Goal: Transaction & Acquisition: Purchase product/service

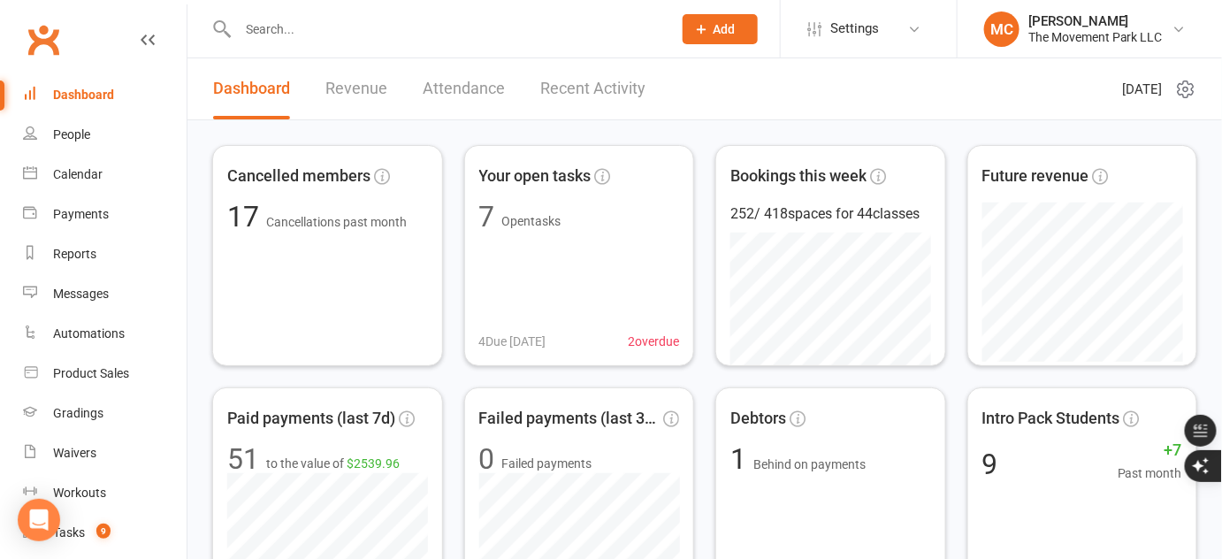
click at [1177, 49] on ui-view "Prospect Member Non-attending contact Class / event Appointment Grading event T…" at bounding box center [611, 458] width 1222 height 909
click at [75, 532] on div "Tasks" at bounding box center [69, 532] width 32 height 14
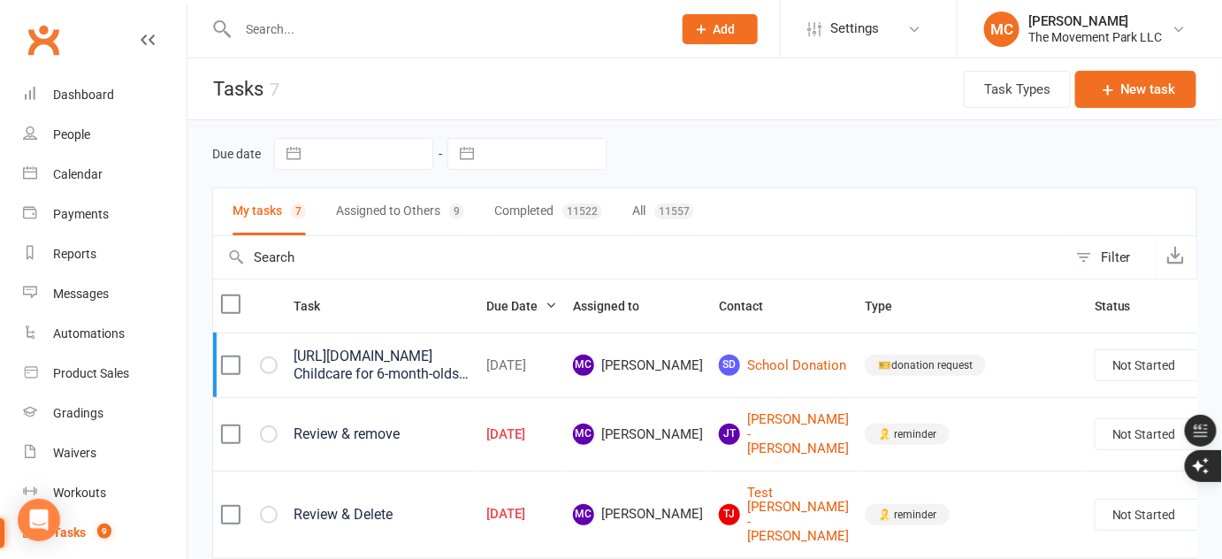
click at [411, 209] on button "Assigned to Others 9" at bounding box center [400, 211] width 128 height 47
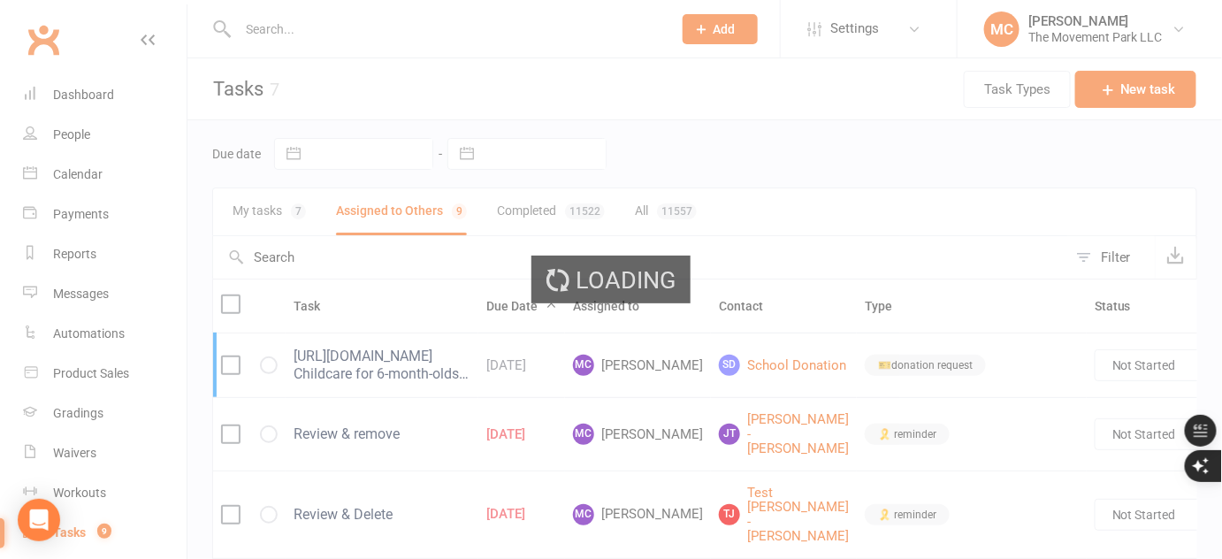
select select "started"
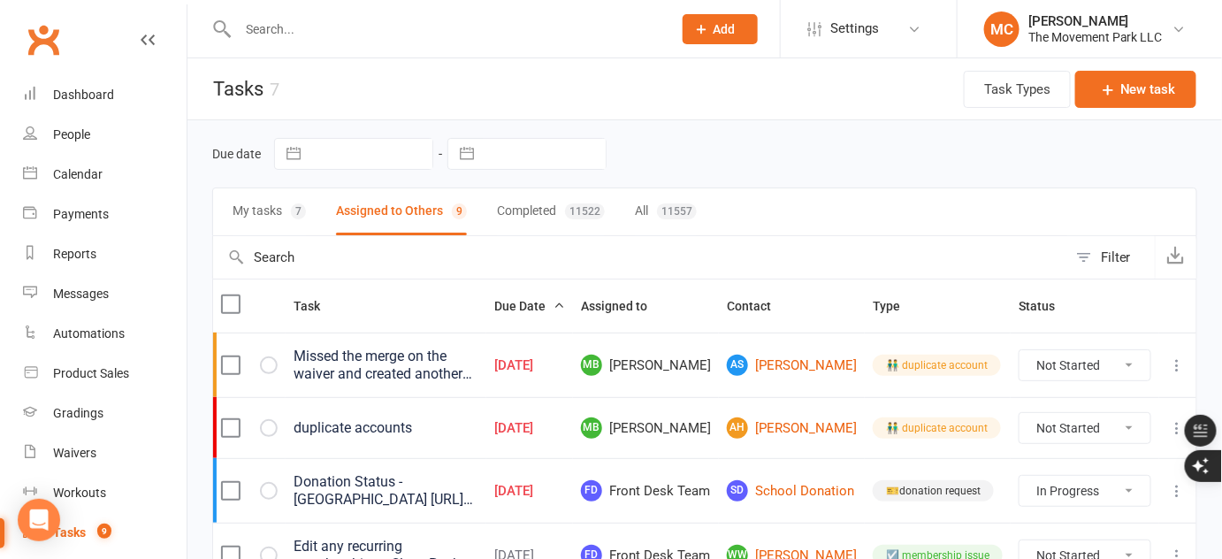
select select "started"
click at [77, 375] on div "Product Sales" at bounding box center [91, 373] width 76 height 14
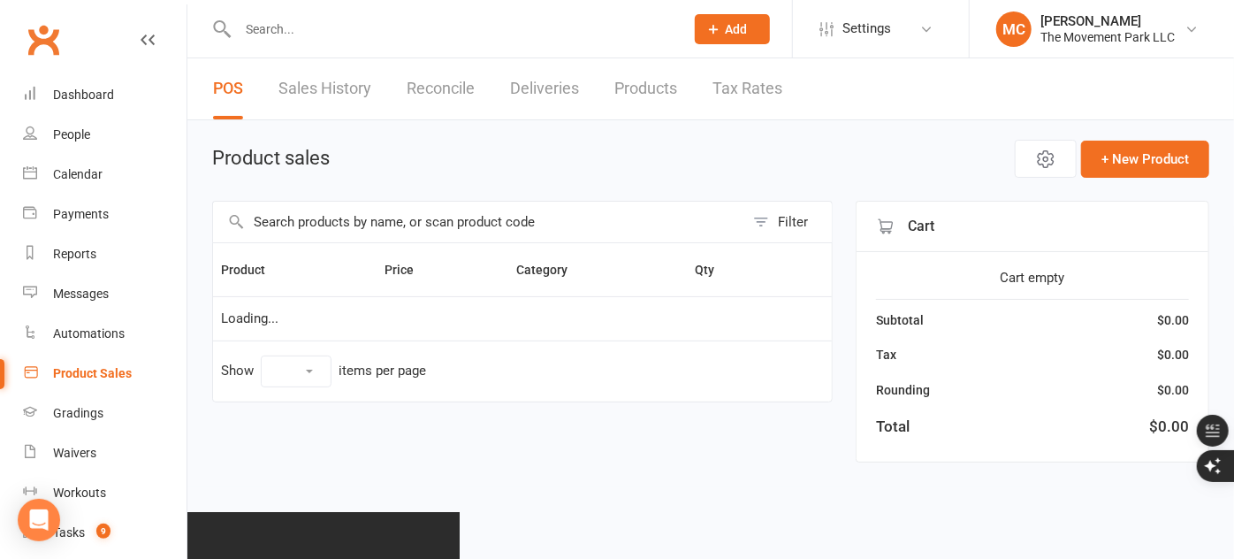
select select "25"
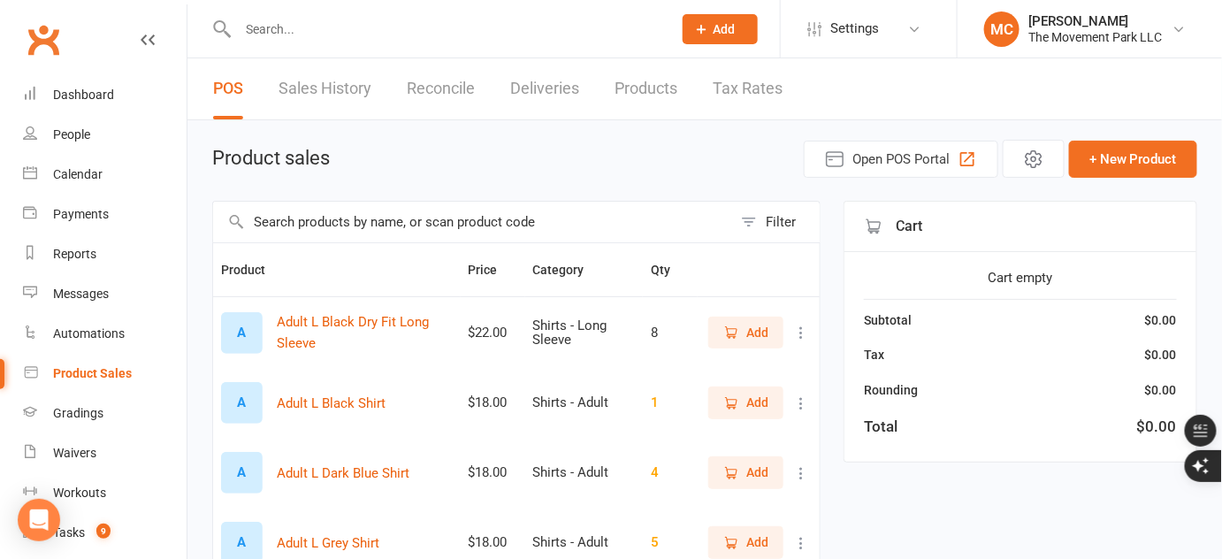
drag, startPoint x: 509, startPoint y: 229, endPoint x: 427, endPoint y: 217, distance: 83.0
click at [427, 217] on input "text" at bounding box center [472, 222] width 519 height 41
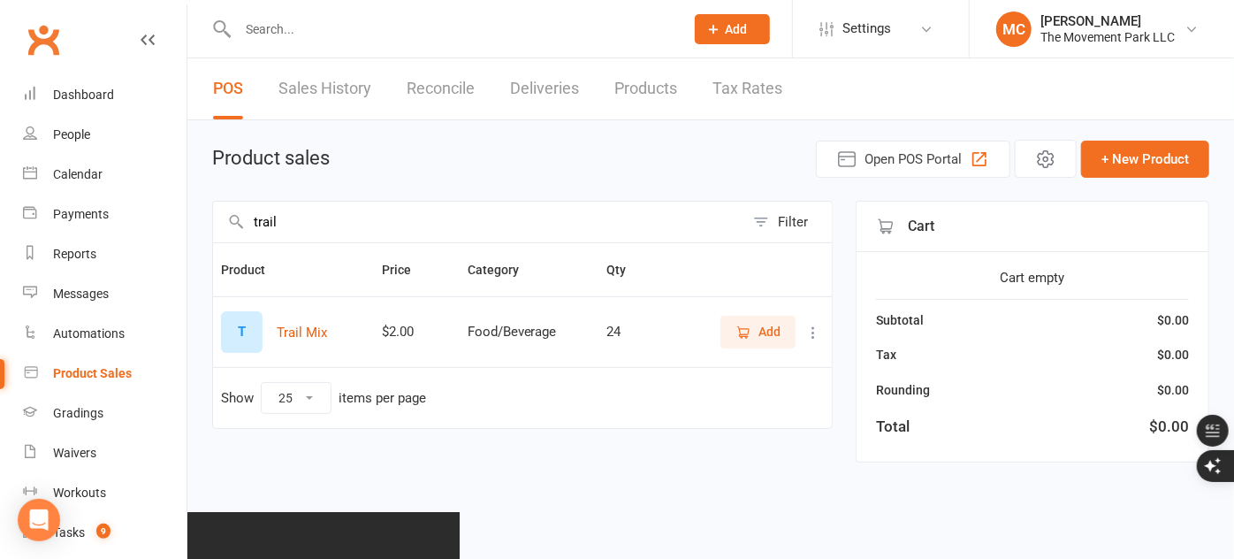
click at [763, 324] on span "Add" at bounding box center [769, 331] width 22 height 19
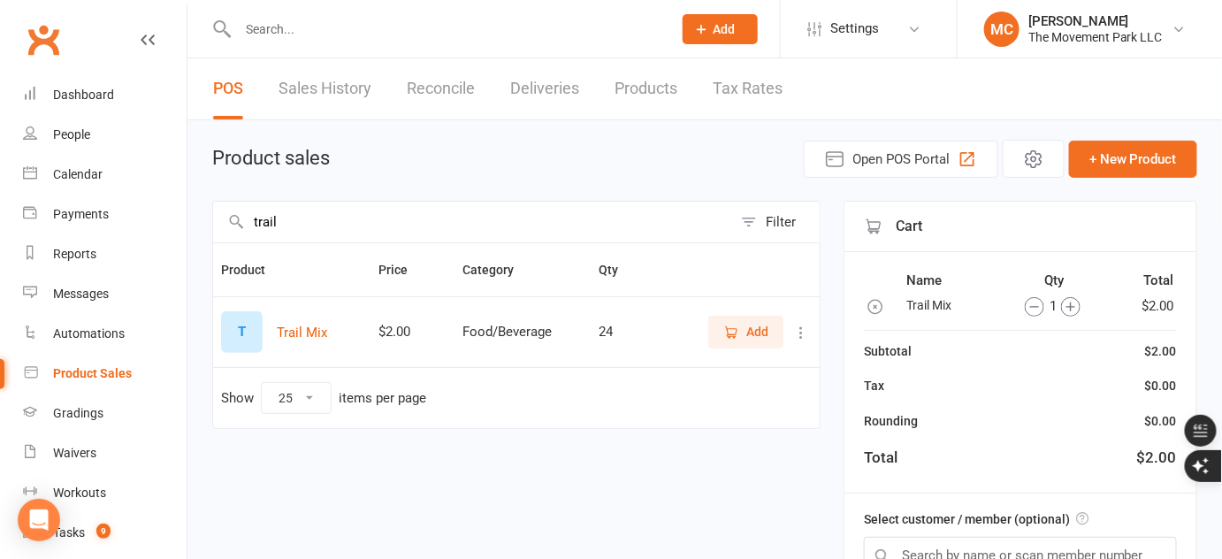
click at [606, 228] on input "trail" at bounding box center [472, 222] width 519 height 41
type input "t"
click at [738, 332] on icon "button" at bounding box center [731, 332] width 16 height 16
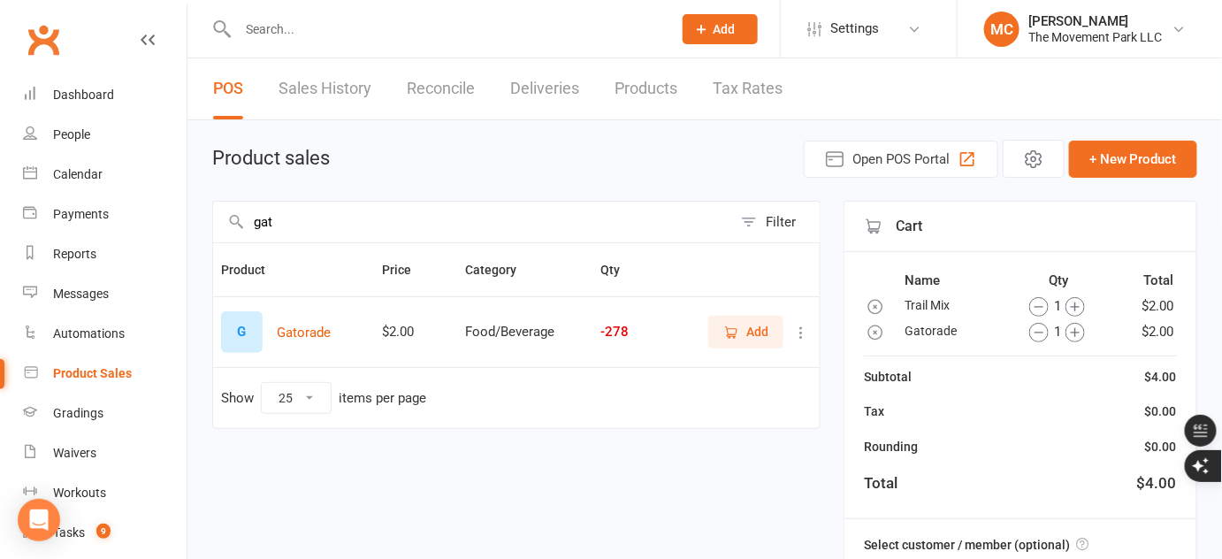
click at [738, 332] on icon "button" at bounding box center [731, 332] width 16 height 16
click at [523, 221] on input "gat" at bounding box center [472, 222] width 519 height 41
type input "g"
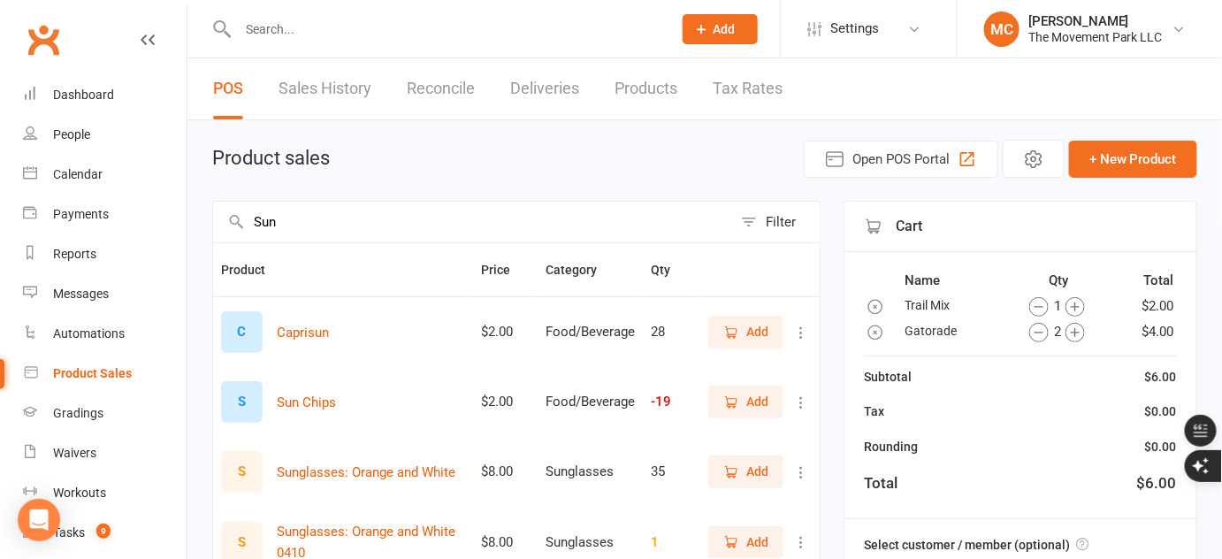
type input "Sun"
click at [766, 397] on span "Add" at bounding box center [757, 401] width 22 height 19
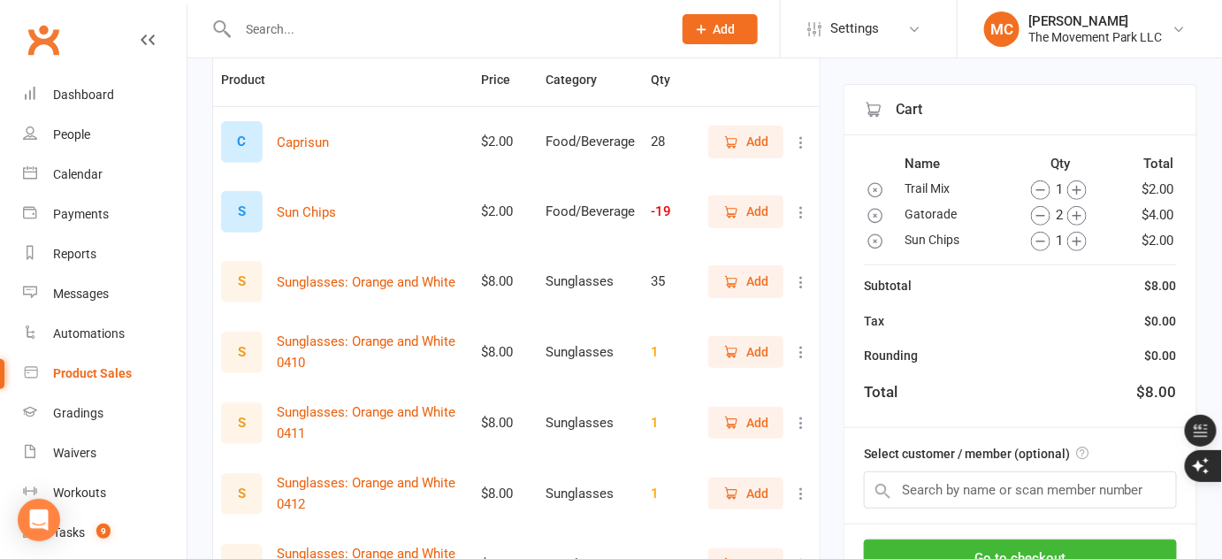
scroll to position [193, 0]
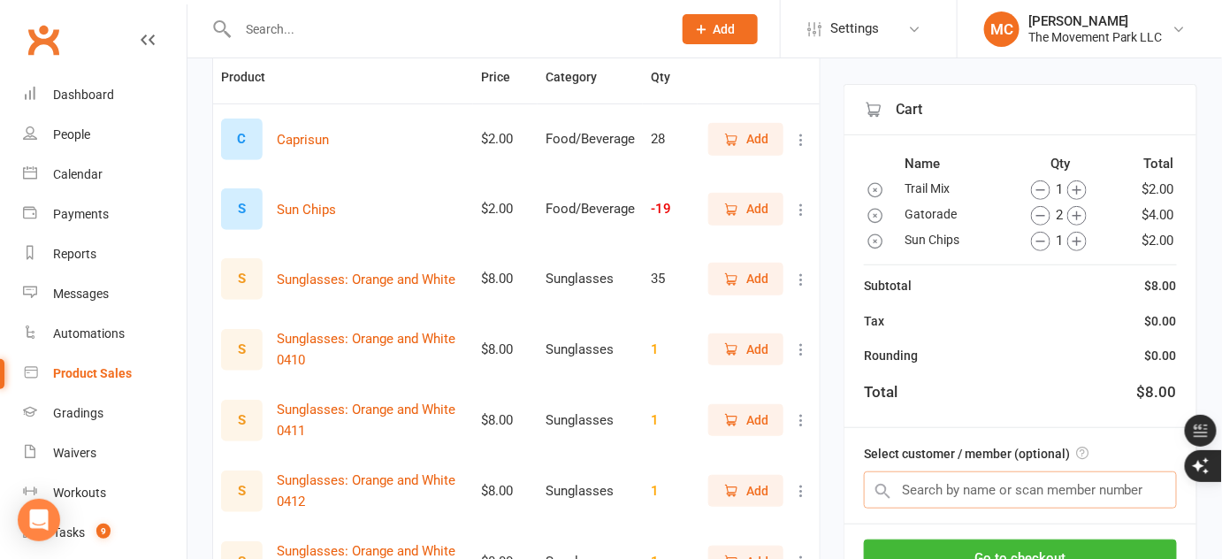
click at [983, 483] on input "text" at bounding box center [1020, 489] width 313 height 37
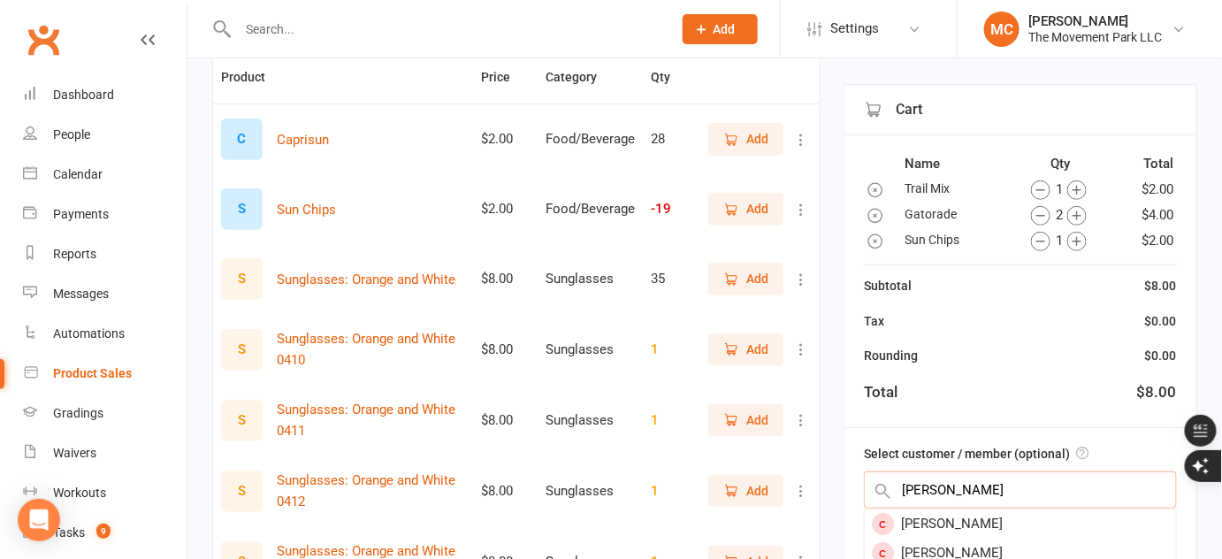
type input "wilson"
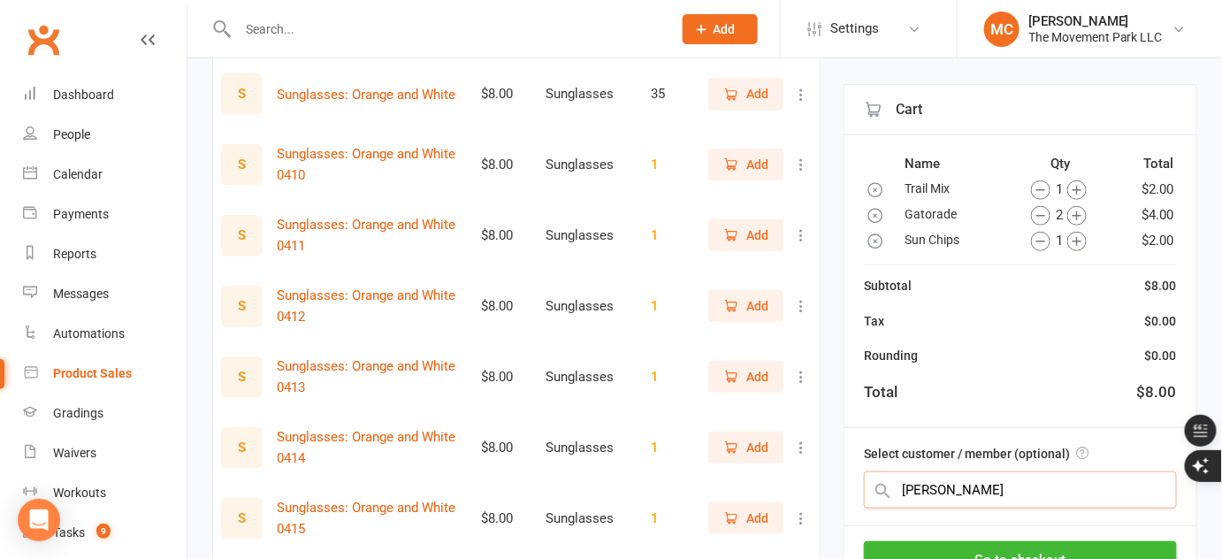
scroll to position [378, 0]
click at [941, 494] on input "text" at bounding box center [1020, 489] width 313 height 37
paste input "Jolene Wilson"
type input "Jolene Wilson"
drag, startPoint x: 941, startPoint y: 494, endPoint x: 914, endPoint y: 483, distance: 28.9
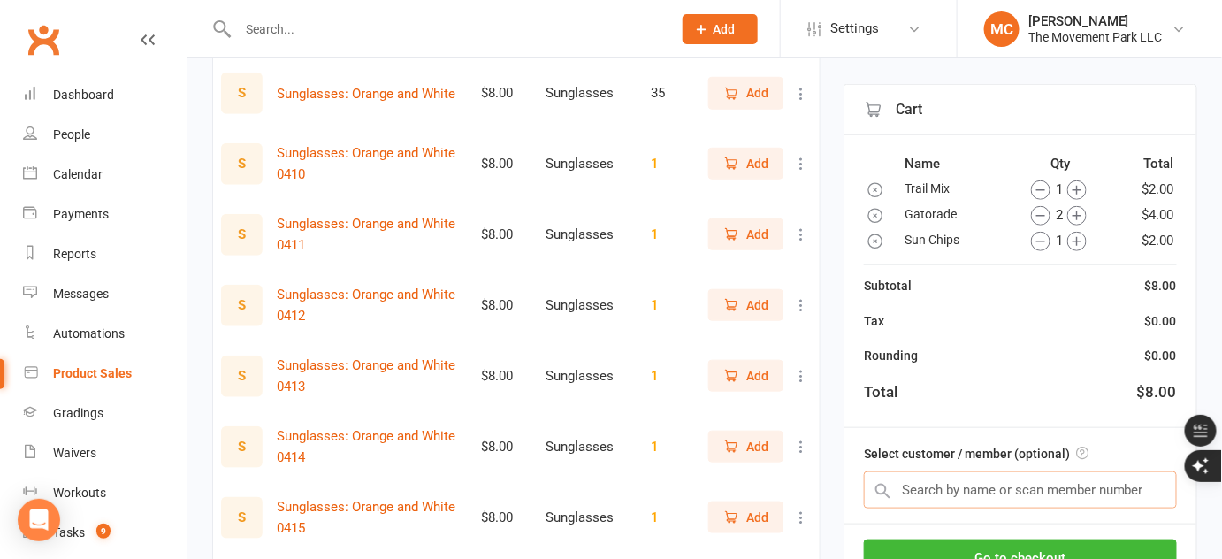
click at [914, 483] on input "text" at bounding box center [1020, 489] width 313 height 37
paste input "Jolene Wilson"
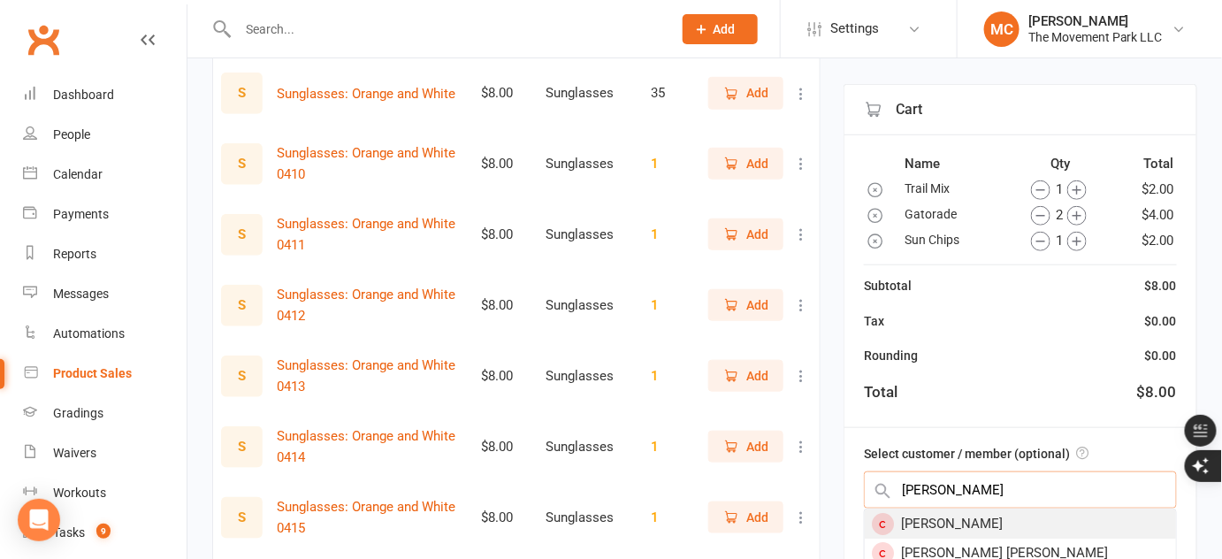
type input "Jolene Wilson"
click at [928, 522] on div "Jolene Wilson" at bounding box center [1019, 523] width 311 height 29
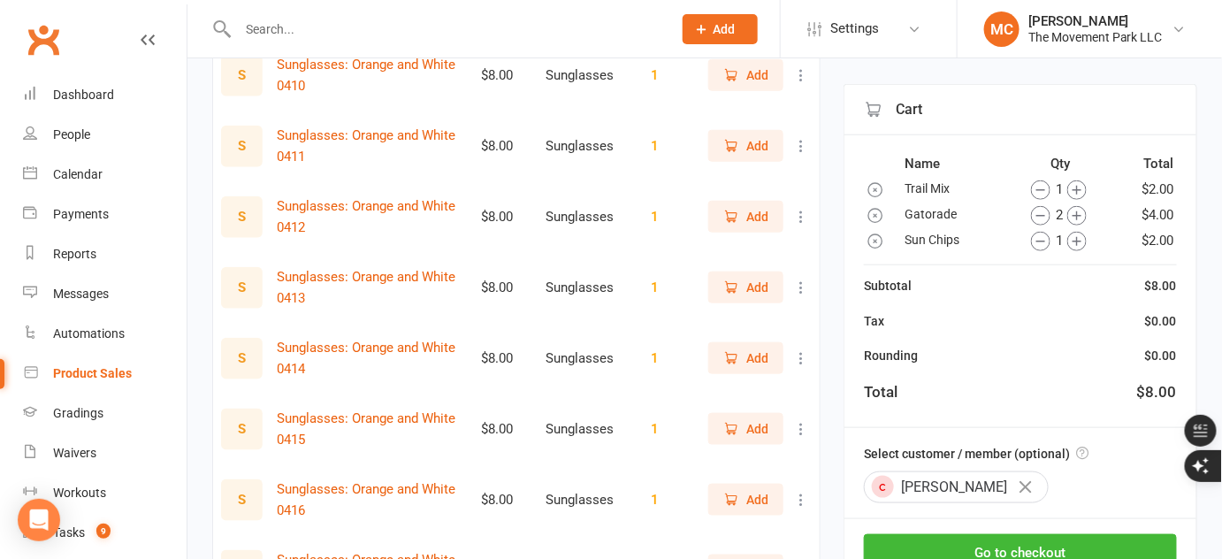
scroll to position [468, 0]
click at [1002, 550] on button "Go to checkout" at bounding box center [1020, 552] width 313 height 37
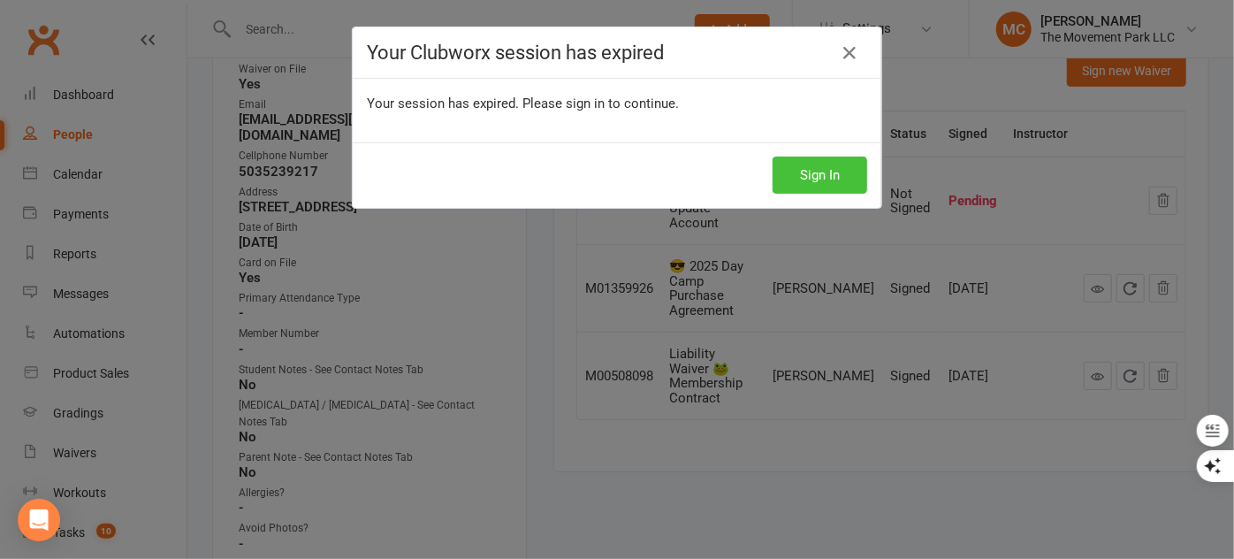
click at [799, 173] on button "Sign In" at bounding box center [820, 174] width 95 height 37
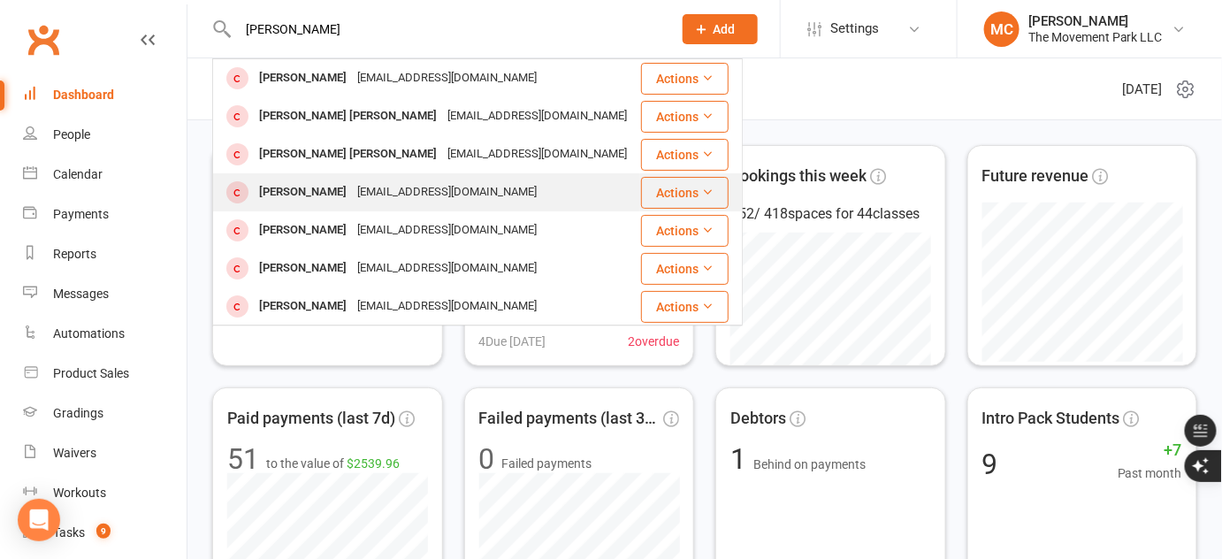
type input "[PERSON_NAME]"
click at [355, 187] on div "[EMAIL_ADDRESS][DOMAIN_NAME]" at bounding box center [447, 192] width 190 height 26
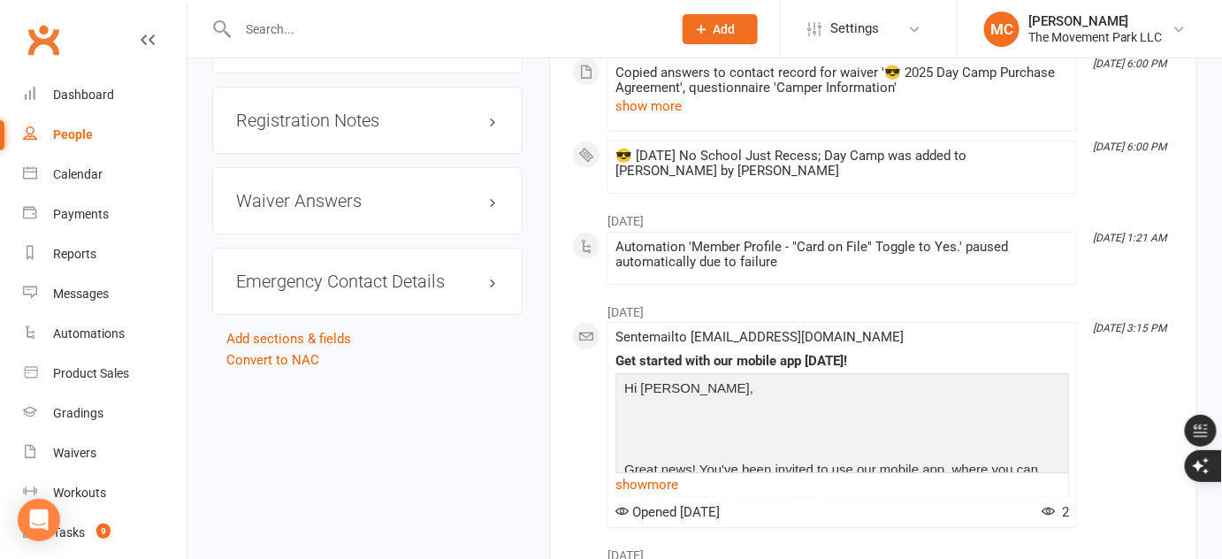
scroll to position [1961, 0]
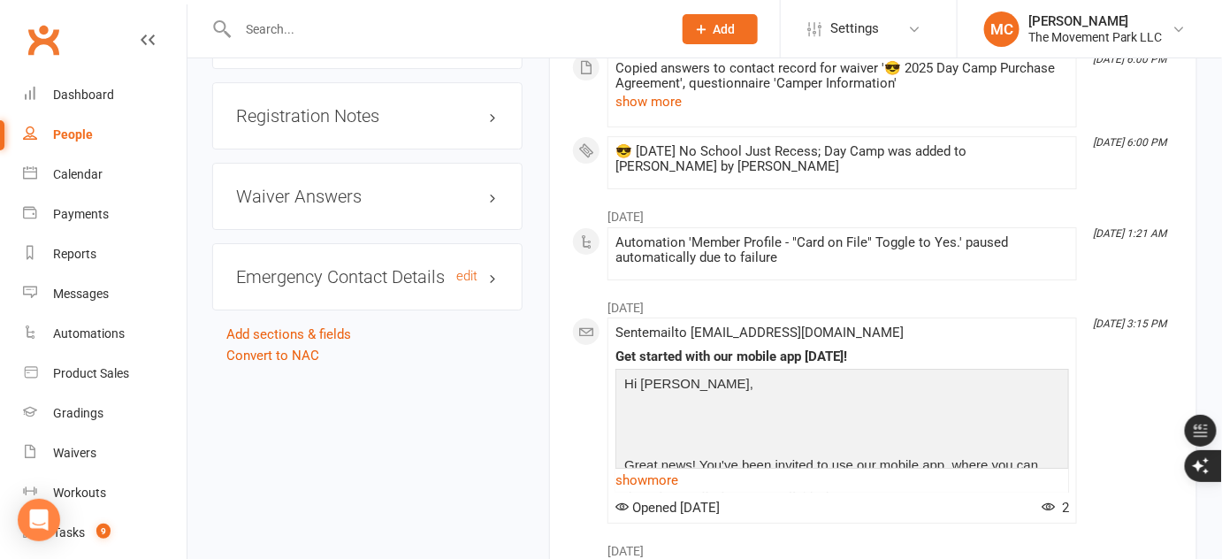
click at [492, 286] on h3 "Emergency Contact Details edit" at bounding box center [367, 276] width 263 height 19
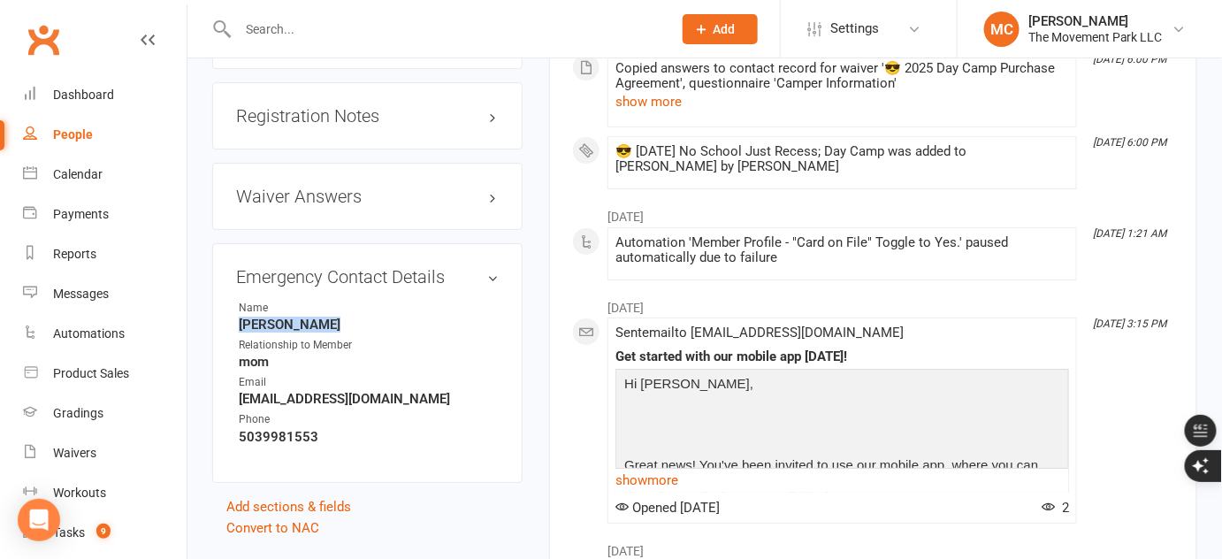
drag, startPoint x: 323, startPoint y: 343, endPoint x: 237, endPoint y: 343, distance: 85.7
click at [237, 332] on li "Name Jolene Wilson" at bounding box center [367, 316] width 263 height 33
copy strong "Jolene Wilson"
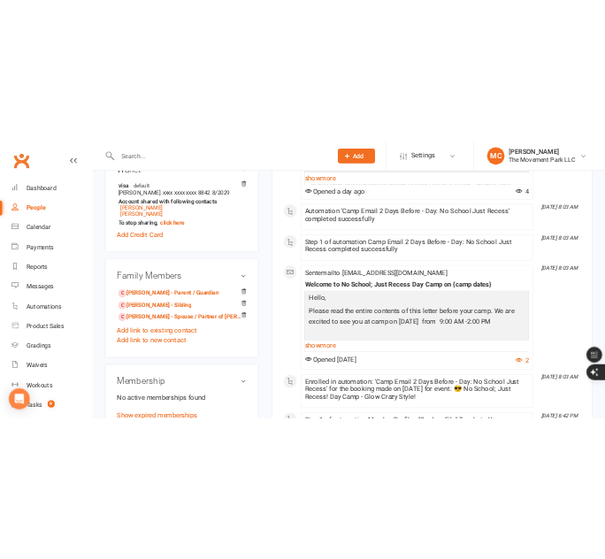
scroll to position [870, 0]
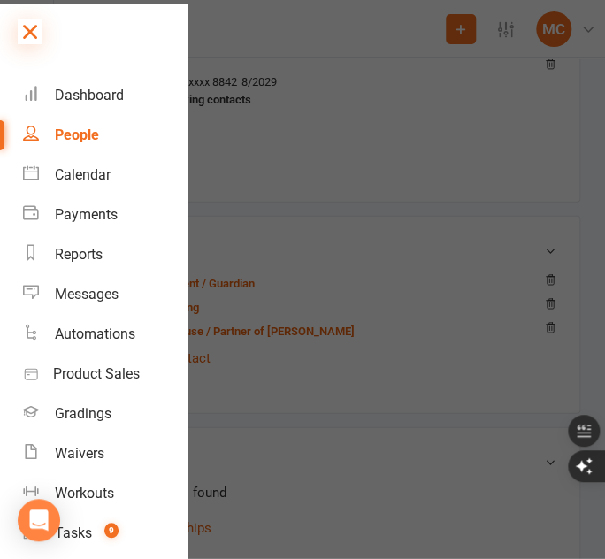
click at [26, 29] on icon at bounding box center [30, 31] width 25 height 25
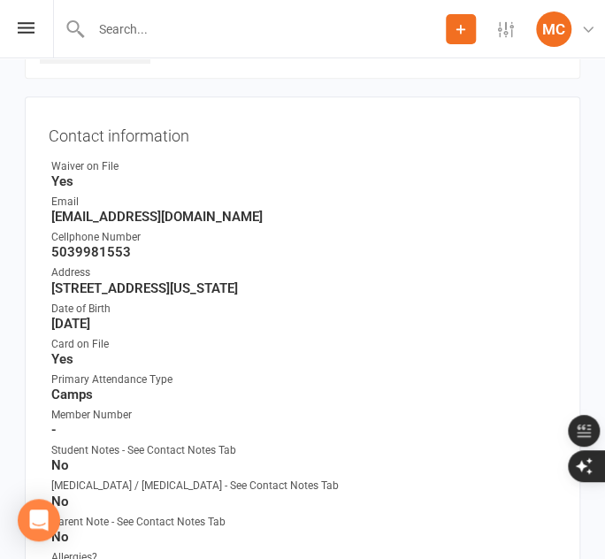
scroll to position [0, 0]
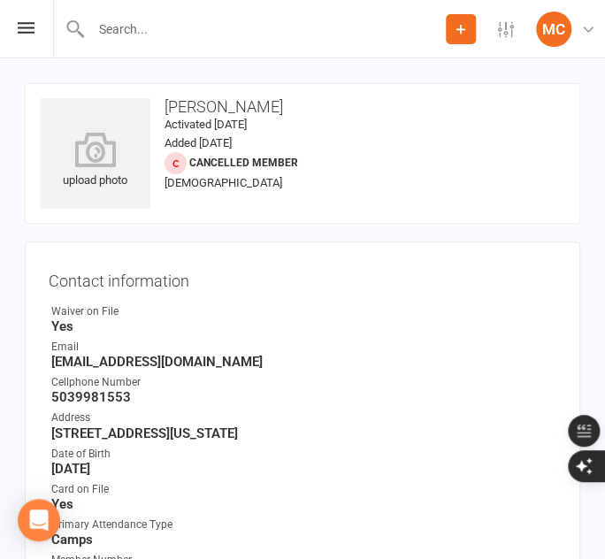
click at [172, 25] on input "text" at bounding box center [266, 29] width 360 height 25
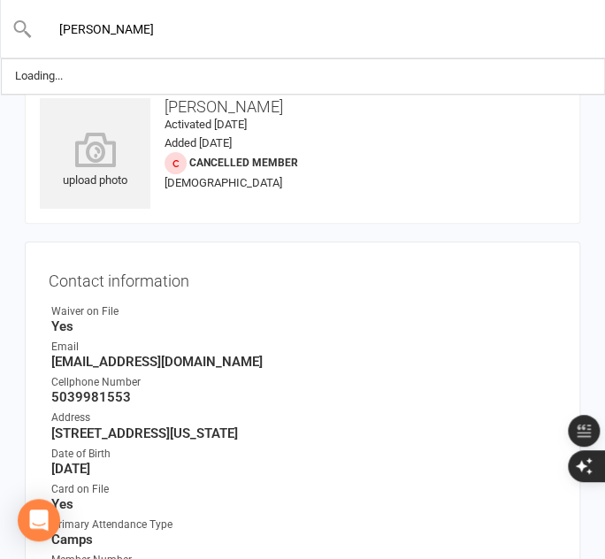
type input "kuhn"
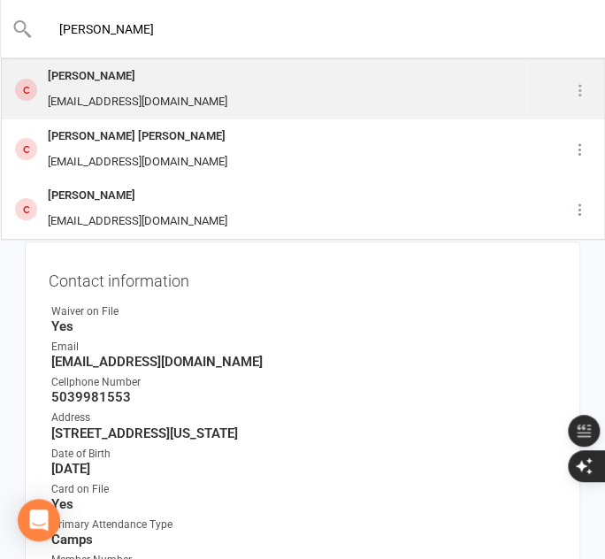
click at [135, 80] on div "Timber Kuhn" at bounding box center [137, 77] width 190 height 26
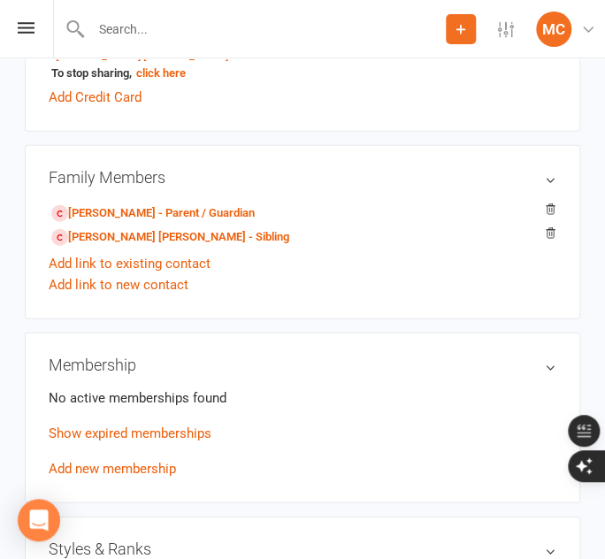
scroll to position [941, 0]
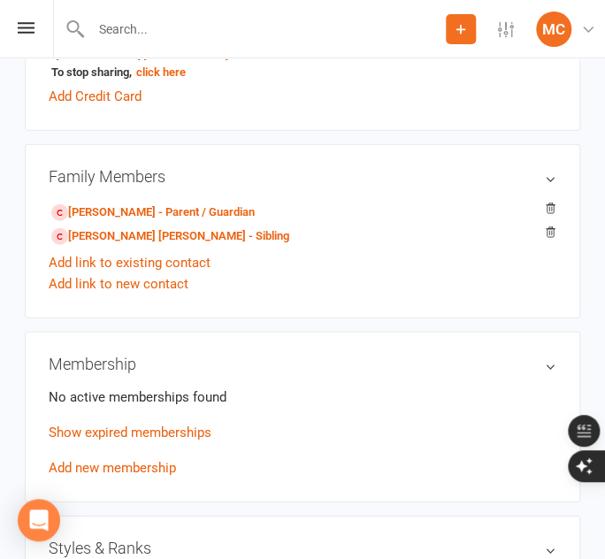
drag, startPoint x: 210, startPoint y: 42, endPoint x: 219, endPoint y: 23, distance: 20.6
click at [219, 23] on input "text" at bounding box center [266, 29] width 360 height 25
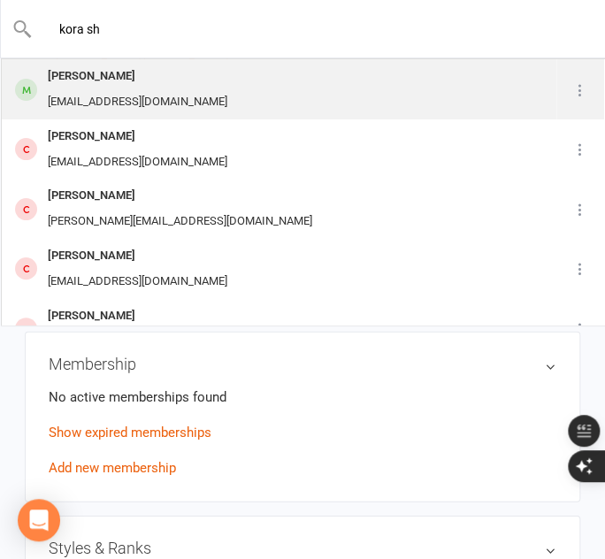
type input "kora sh"
click at [170, 80] on div "Kora Shide taliashide@gmail.com" at bounding box center [279, 89] width 552 height 58
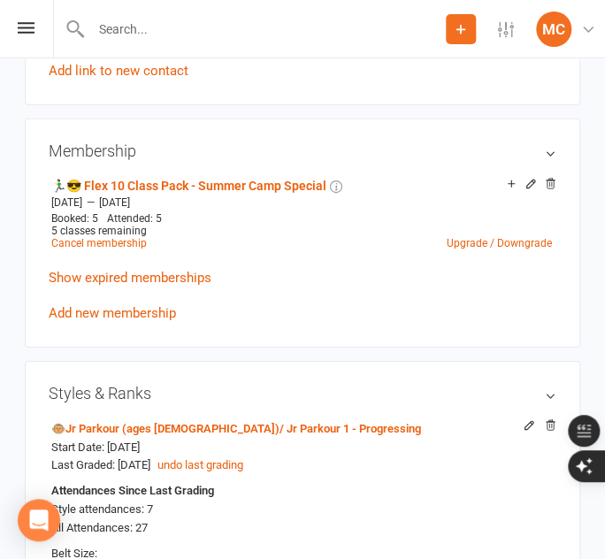
scroll to position [1122, 0]
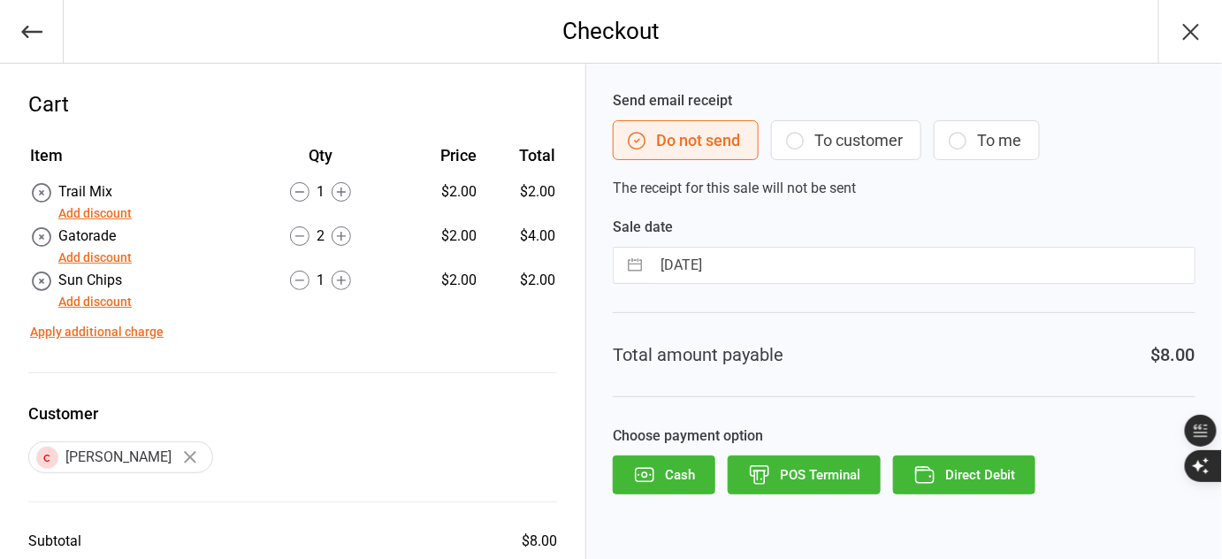
click at [811, 138] on button "To customer" at bounding box center [846, 140] width 150 height 40
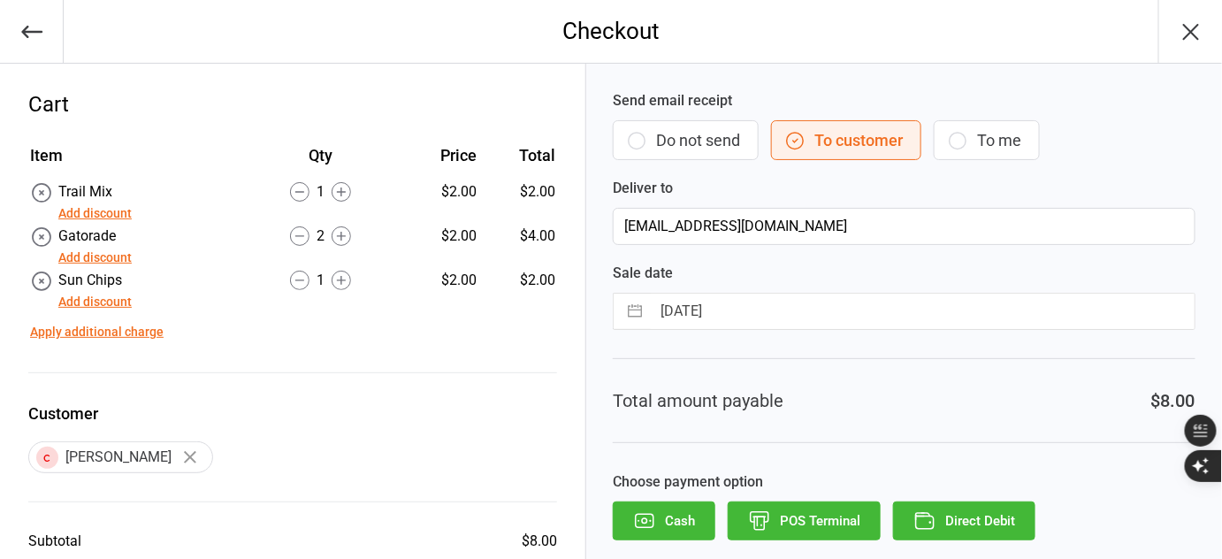
click at [938, 523] on button "Direct Debit" at bounding box center [964, 520] width 142 height 39
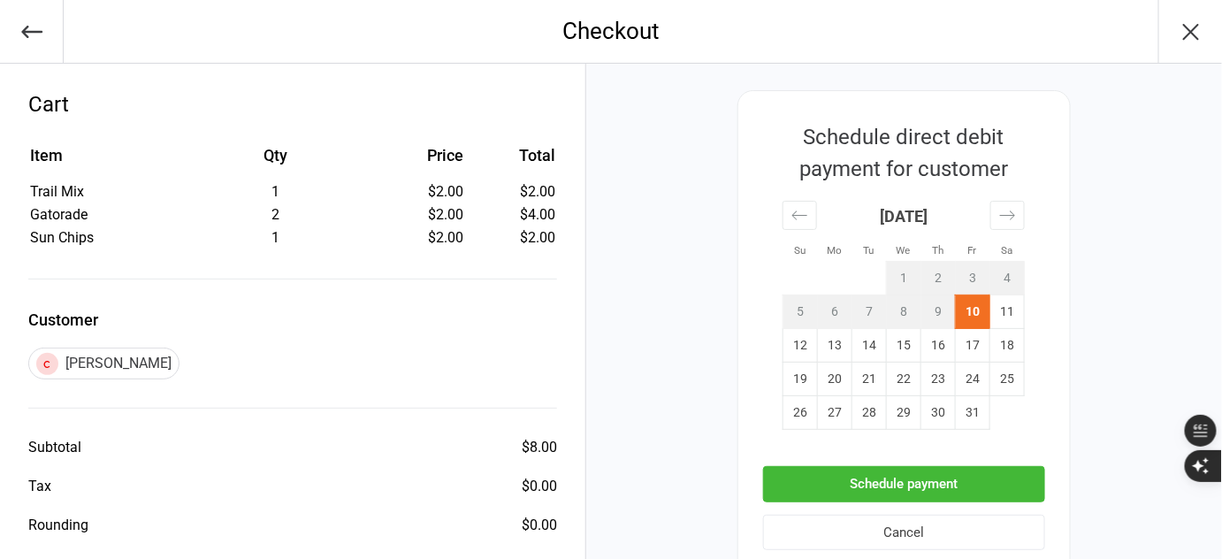
click at [933, 484] on button "Schedule payment" at bounding box center [904, 484] width 282 height 36
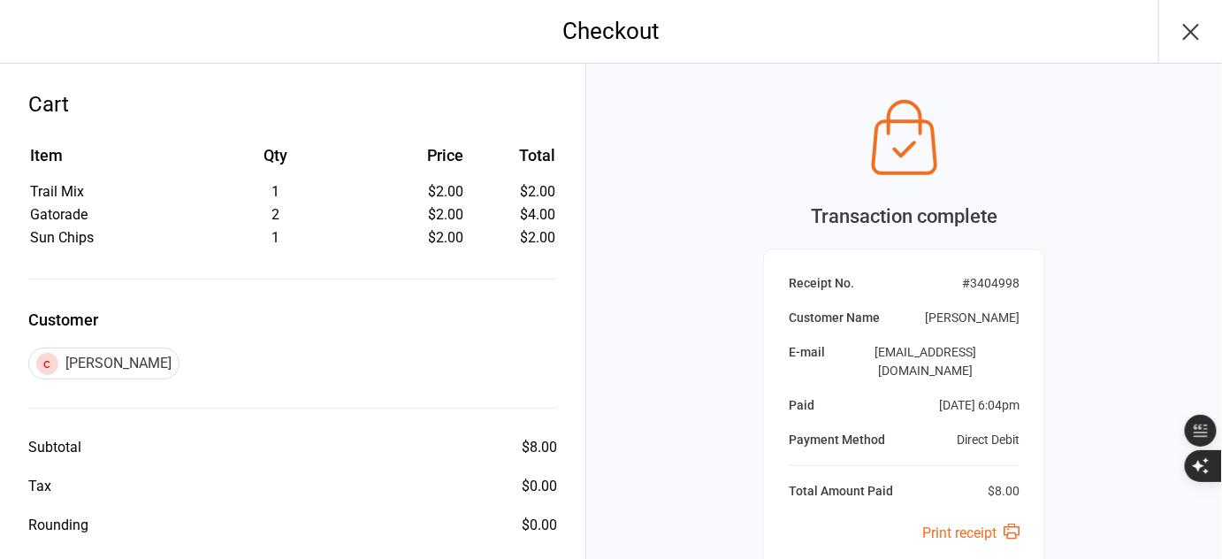
scroll to position [195, 0]
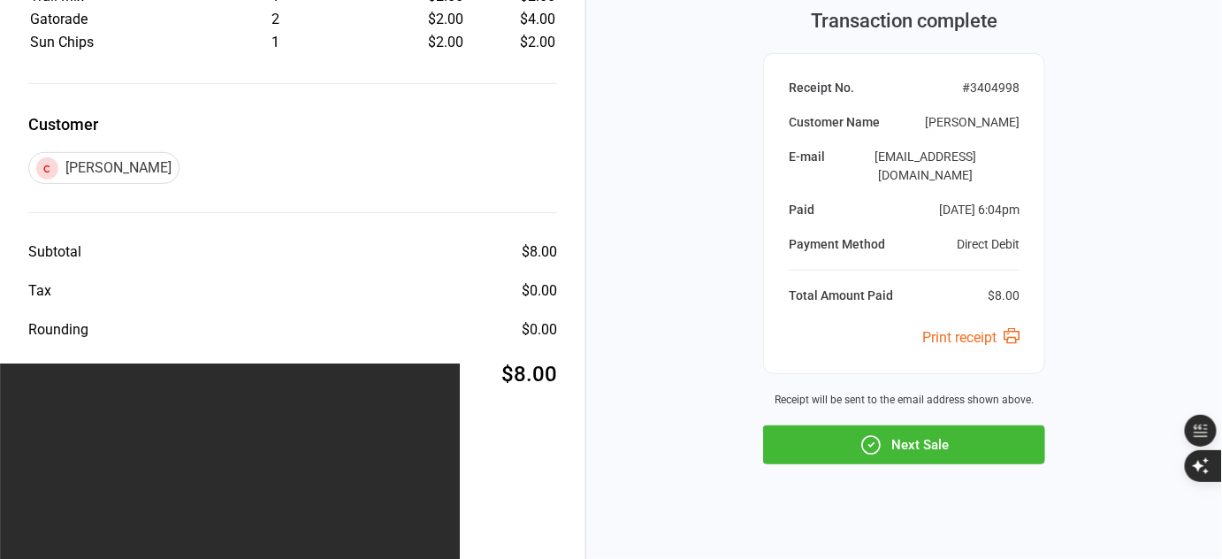
click at [914, 430] on button "Next Sale" at bounding box center [904, 444] width 282 height 39
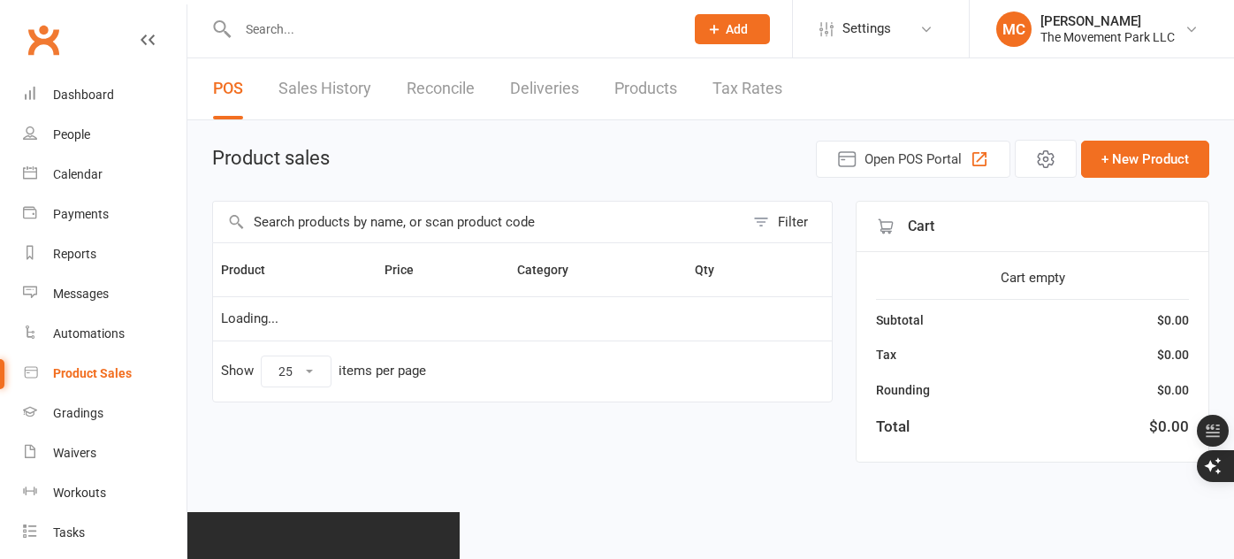
select select "25"
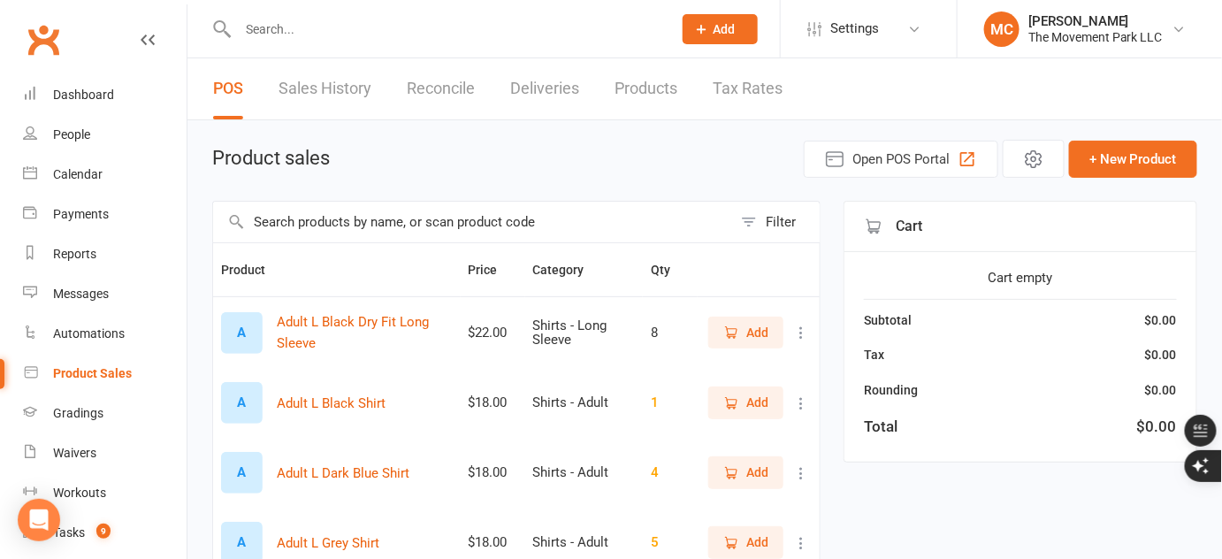
click at [324, 225] on input "text" at bounding box center [472, 222] width 519 height 41
click at [354, 222] on input "text" at bounding box center [472, 222] width 519 height 41
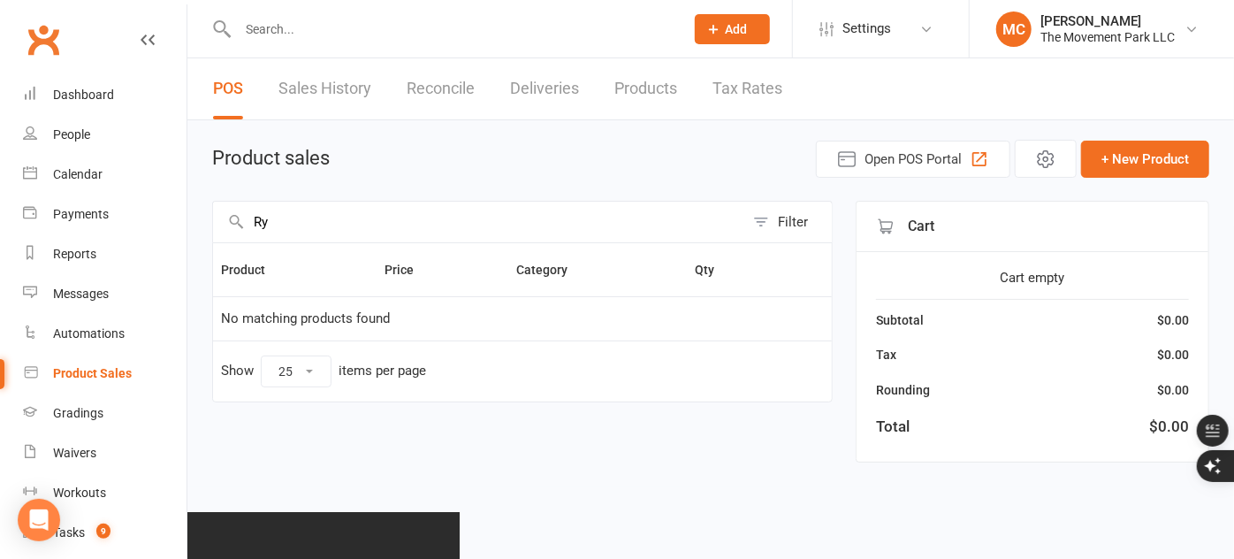
type input "R"
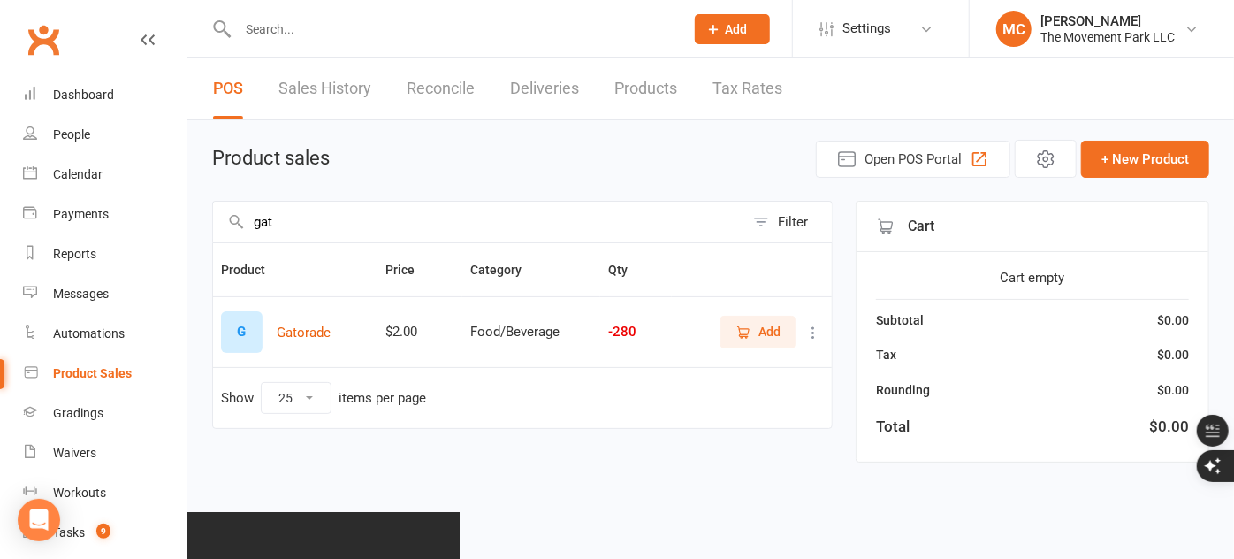
click at [764, 339] on span "Add" at bounding box center [769, 331] width 22 height 19
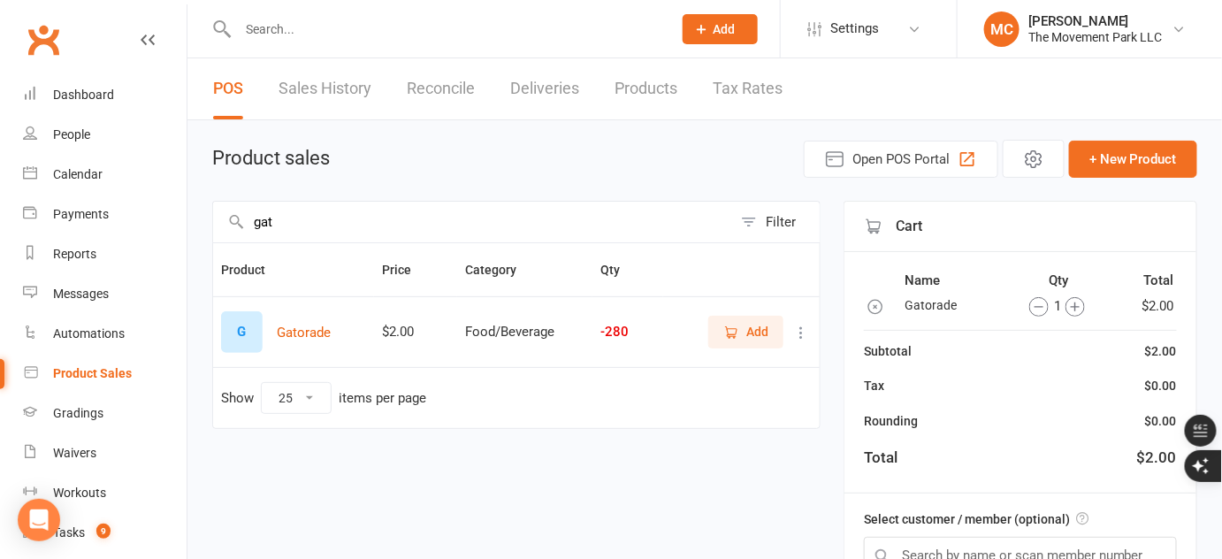
click at [629, 230] on input "gat" at bounding box center [472, 222] width 519 height 41
type input "g"
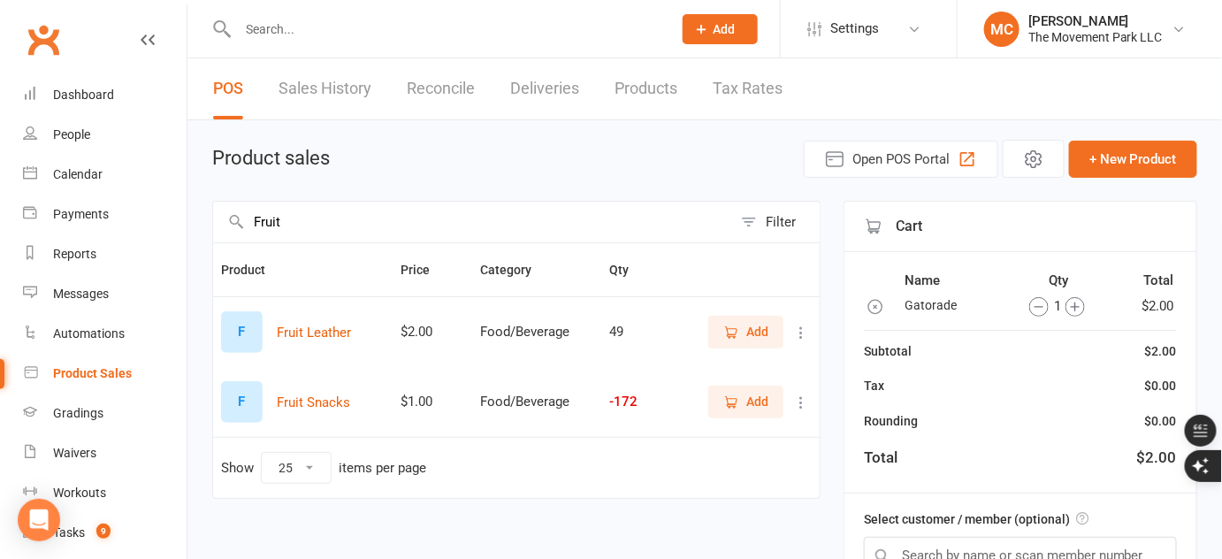
type input "Fruit"
click at [728, 411] on span "Add" at bounding box center [745, 401] width 45 height 19
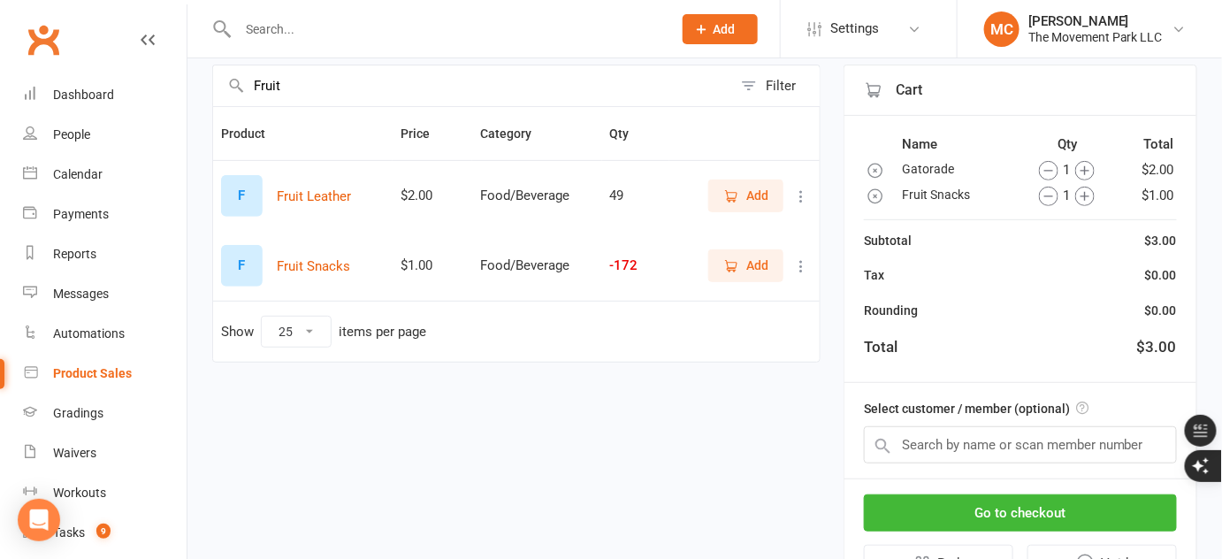
scroll to position [137, 0]
click at [1021, 442] on input "text" at bounding box center [1020, 443] width 313 height 37
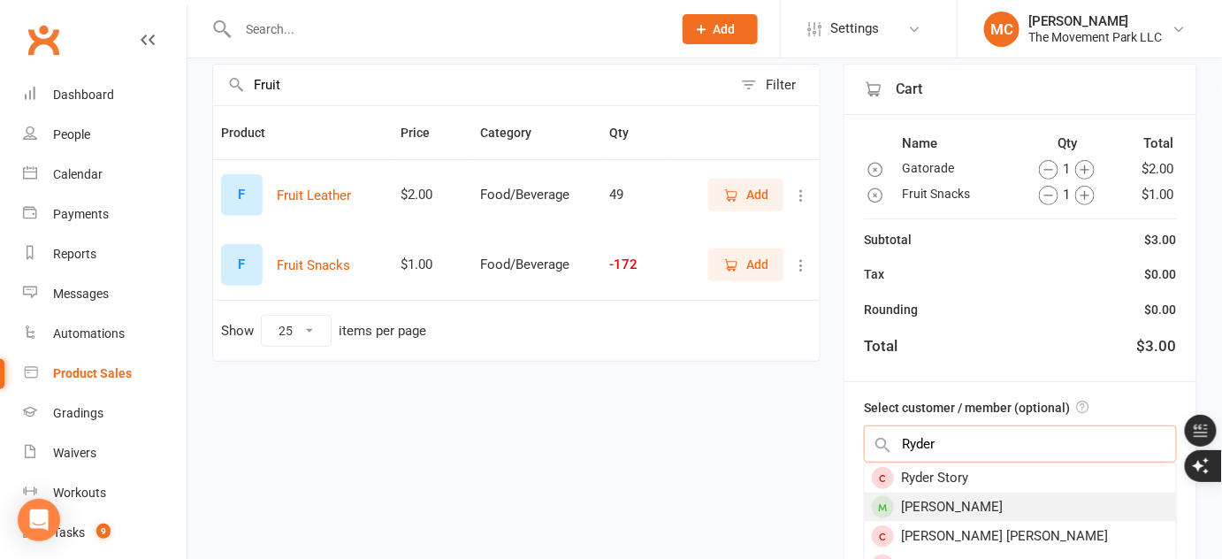
type input "Ryder"
click at [985, 506] on div "[PERSON_NAME]" at bounding box center [1019, 506] width 311 height 29
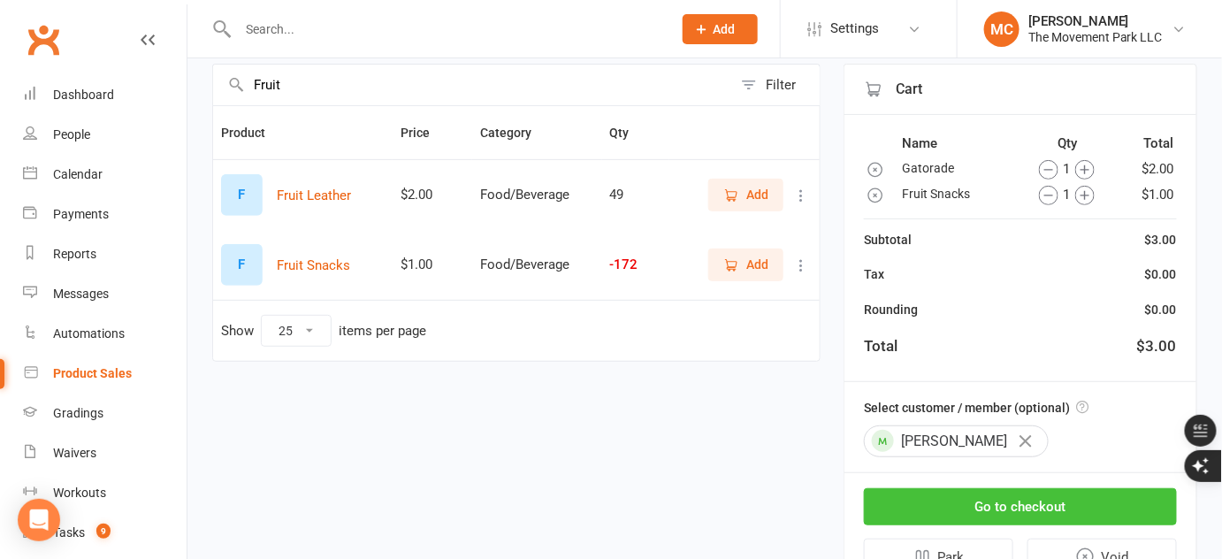
click at [985, 506] on button "Go to checkout" at bounding box center [1020, 506] width 313 height 37
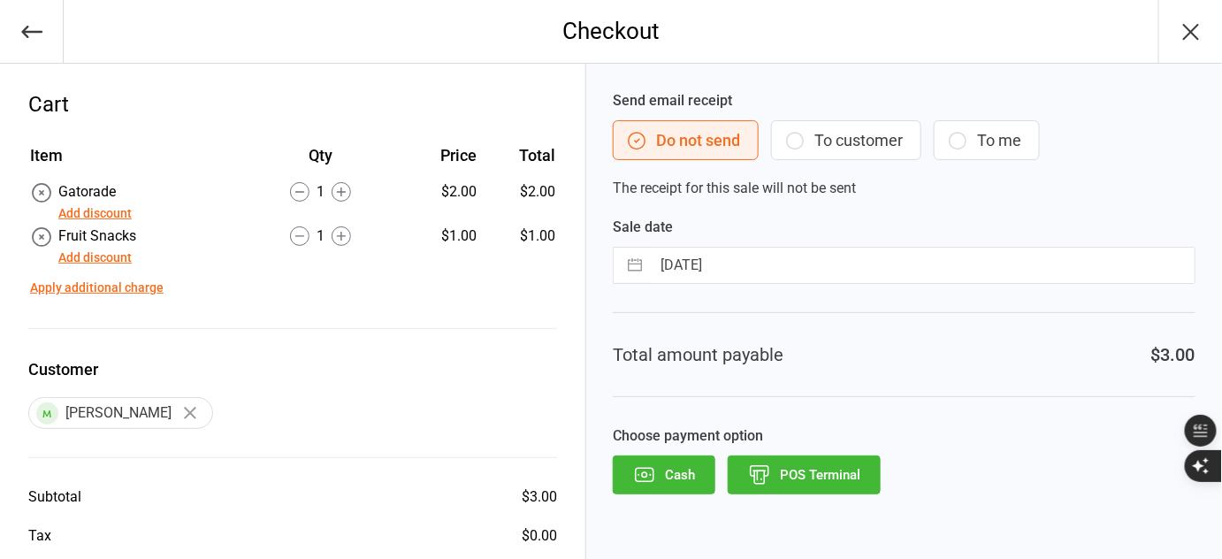
click at [93, 259] on button "Add discount" at bounding box center [94, 257] width 73 height 19
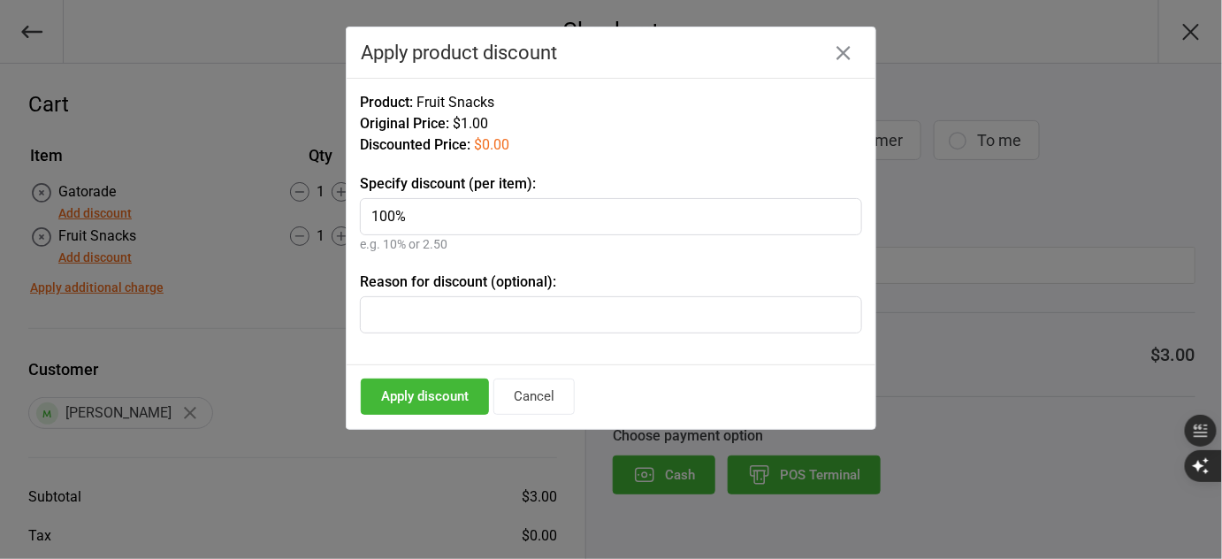
type input "100%"
click at [421, 397] on button "Apply discount" at bounding box center [425, 396] width 128 height 36
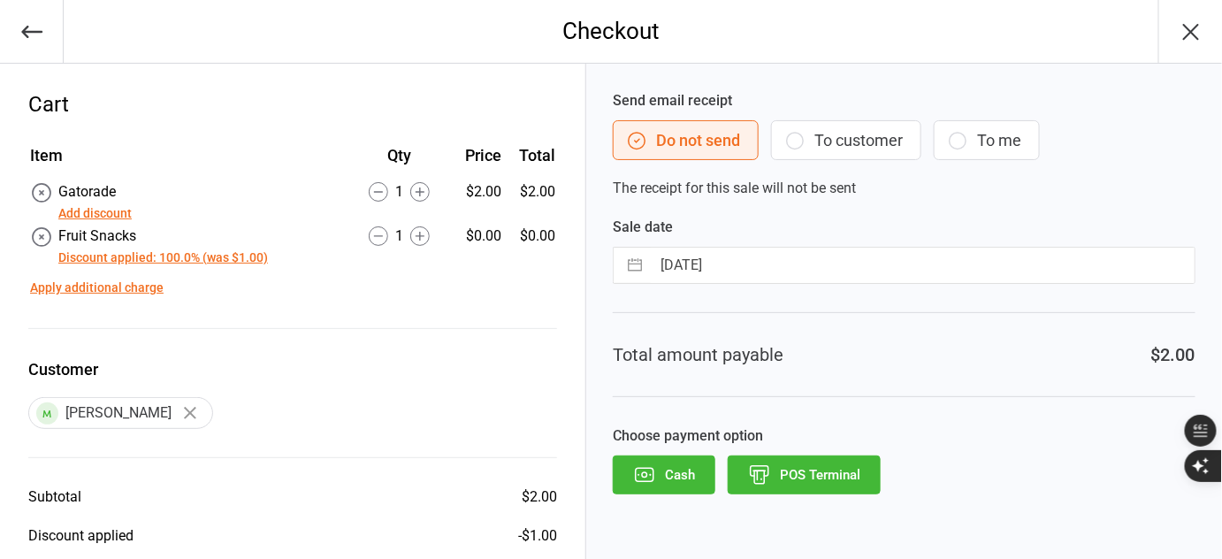
click at [122, 217] on button "Add discount" at bounding box center [94, 213] width 73 height 19
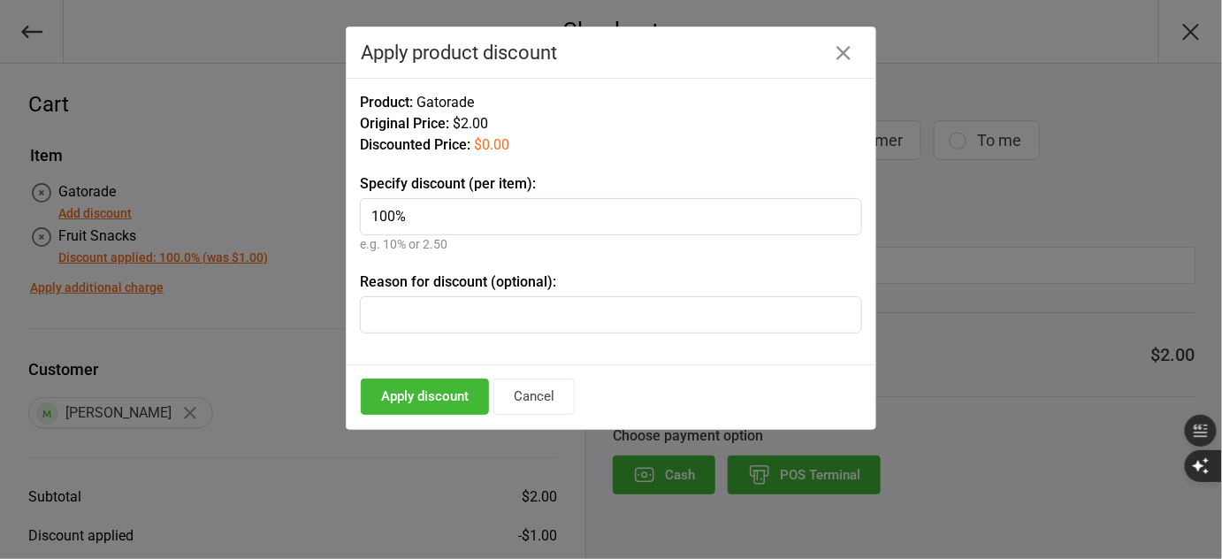
type input "100%"
click at [412, 398] on button "Apply discount" at bounding box center [425, 396] width 128 height 36
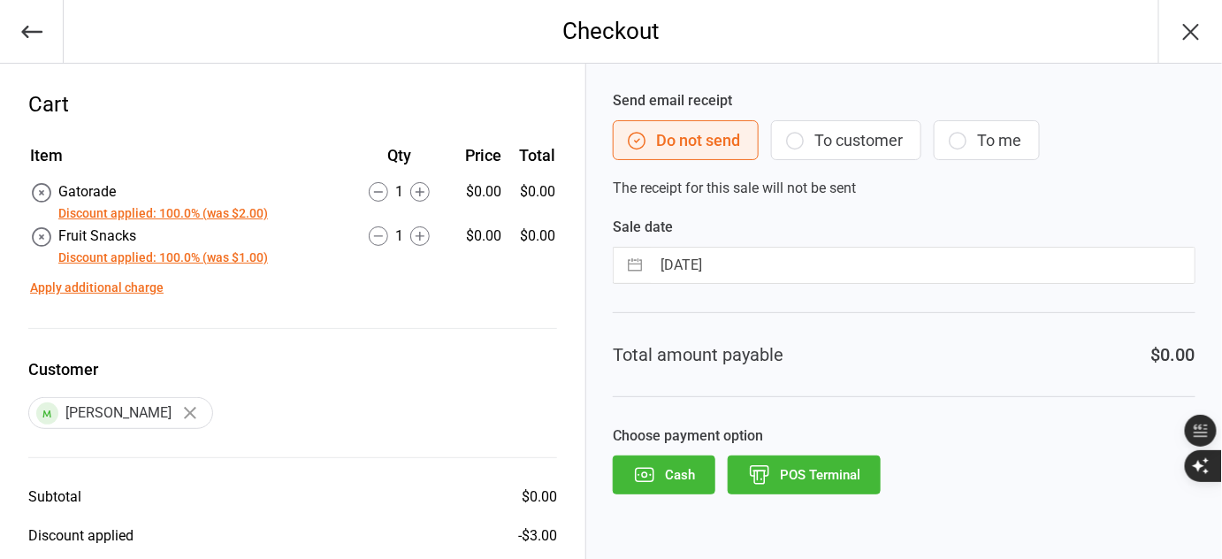
click at [650, 470] on icon "button" at bounding box center [644, 474] width 23 height 23
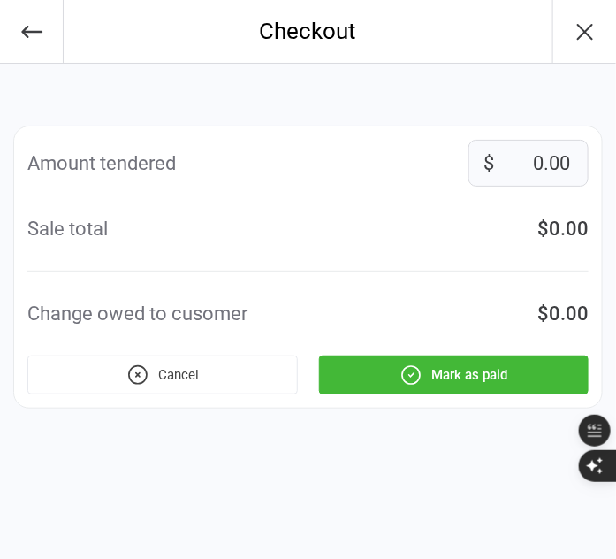
click at [399, 378] on button "Mark as paid" at bounding box center [454, 374] width 270 height 39
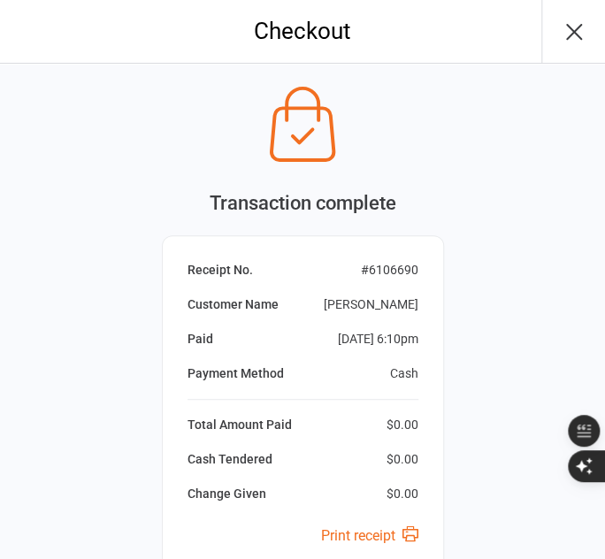
scroll to position [170, 0]
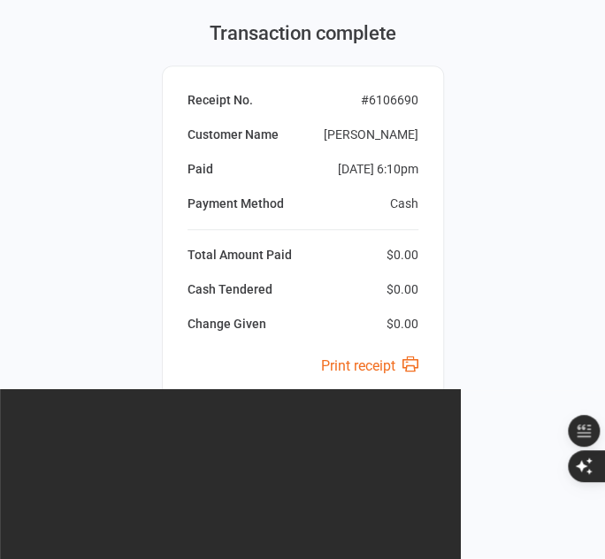
click at [308, 435] on button "Next Sale" at bounding box center [303, 439] width 282 height 39
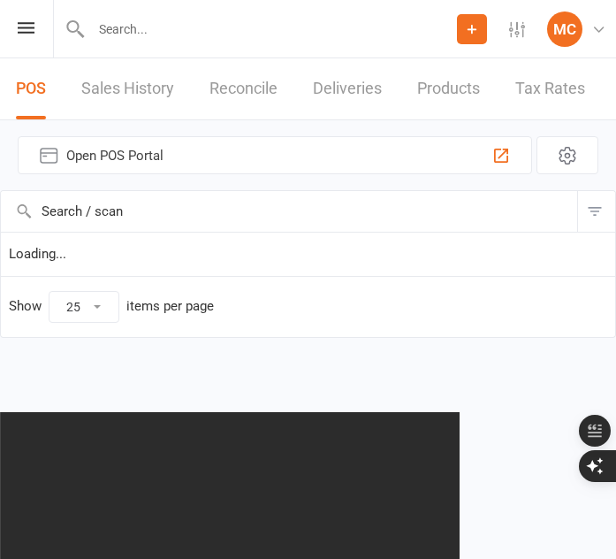
select select "25"
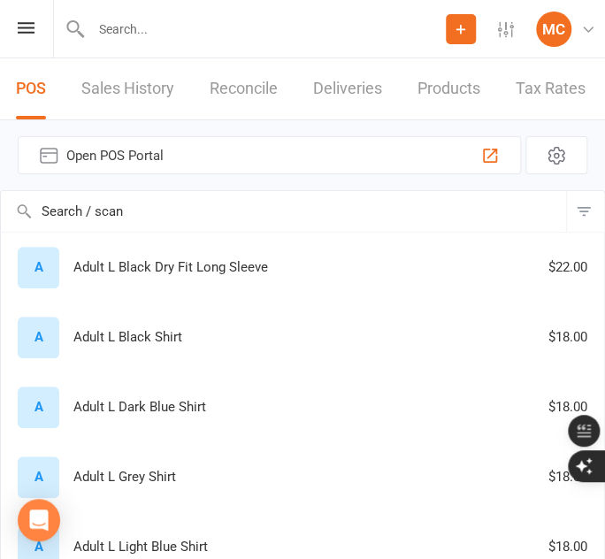
click at [194, 210] on input "text" at bounding box center [283, 211] width 565 height 41
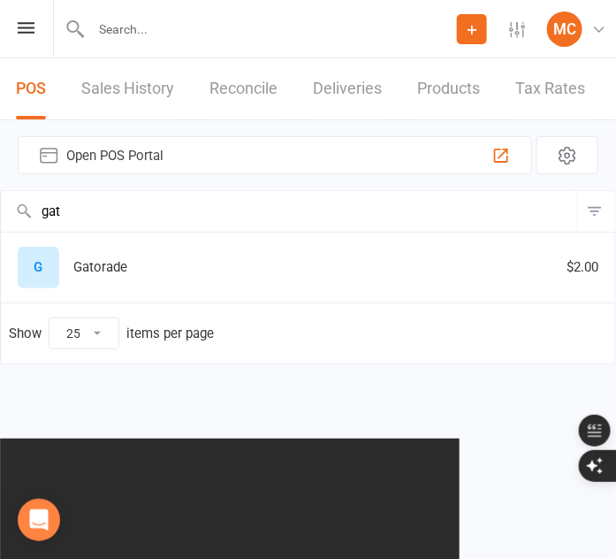
click at [149, 279] on div "G Gatorade $2.00" at bounding box center [308, 268] width 598 height 42
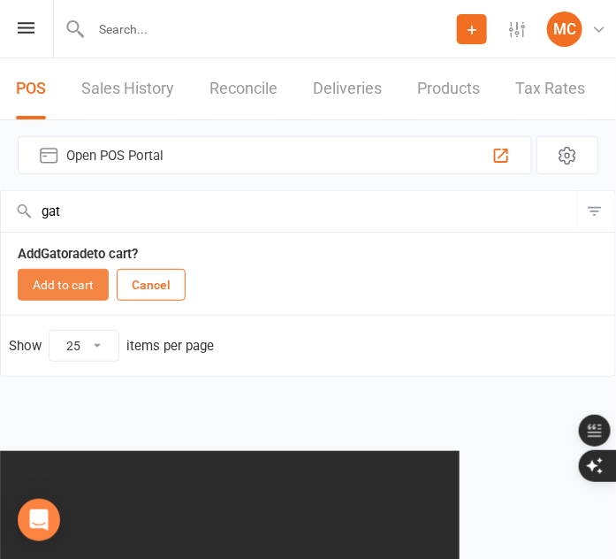
click at [57, 291] on button "Add to cart" at bounding box center [63, 285] width 91 height 32
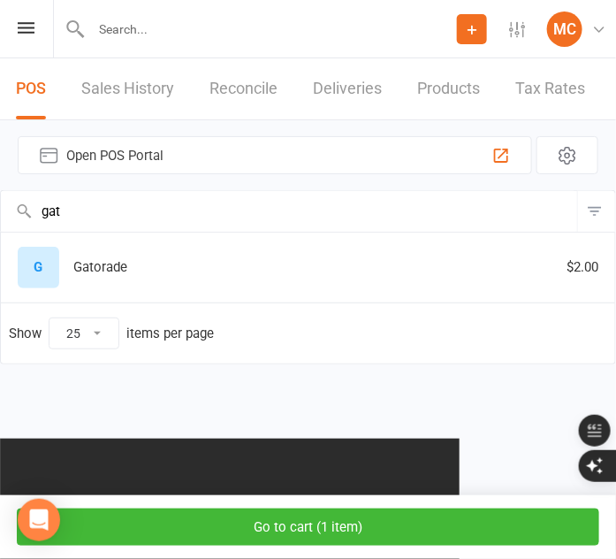
click at [80, 217] on input "gat" at bounding box center [289, 211] width 576 height 41
type input "g"
type input "pop"
click at [350, 262] on div "P Popcorn $2.00" at bounding box center [308, 268] width 598 height 42
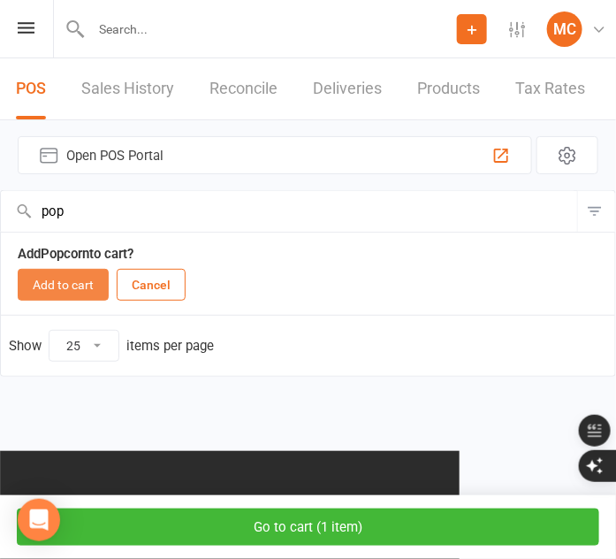
click at [57, 279] on button "Add to cart" at bounding box center [63, 285] width 91 height 32
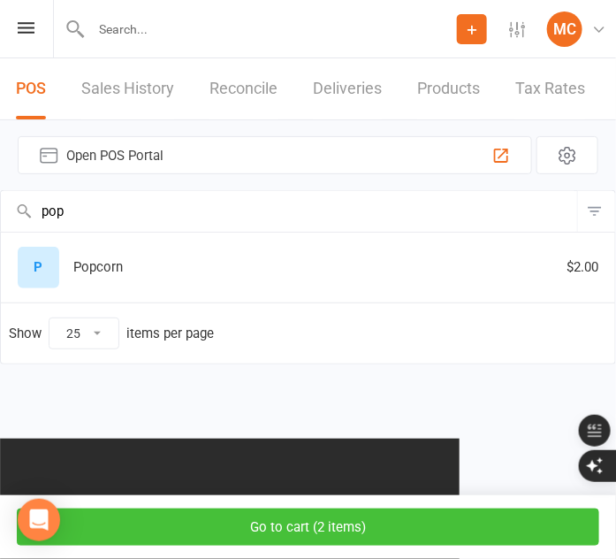
click at [267, 525] on button "Go to cart ( 2 items )" at bounding box center [308, 526] width 583 height 37
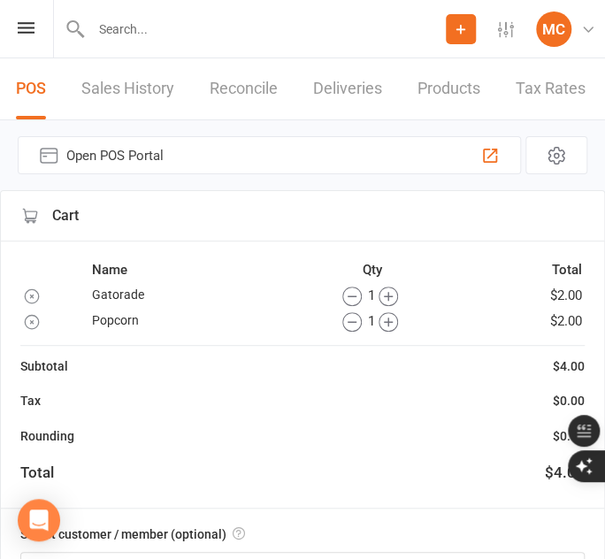
click at [386, 289] on icon "button" at bounding box center [387, 295] width 19 height 19
click at [387, 317] on icon "button" at bounding box center [387, 321] width 19 height 19
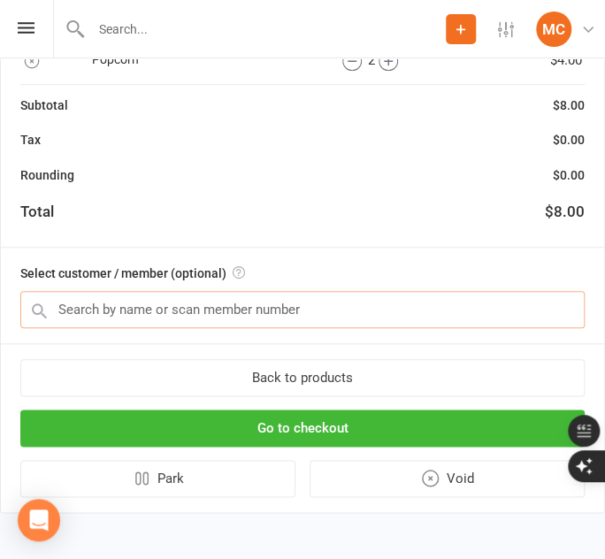
click at [330, 319] on input "text" at bounding box center [302, 309] width 564 height 37
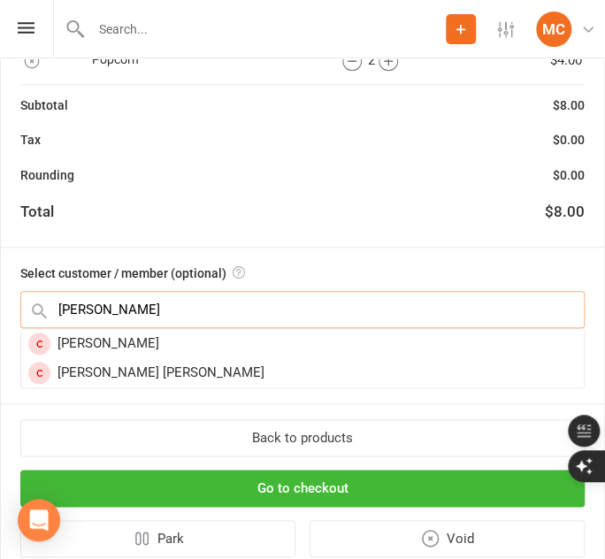
type input "Kuhn"
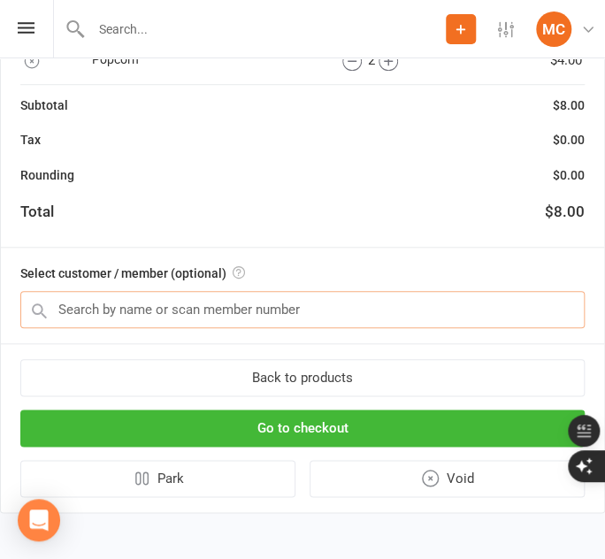
drag, startPoint x: 124, startPoint y: 311, endPoint x: 61, endPoint y: 309, distance: 62.8
click at [61, 309] on input "text" at bounding box center [302, 309] width 564 height 37
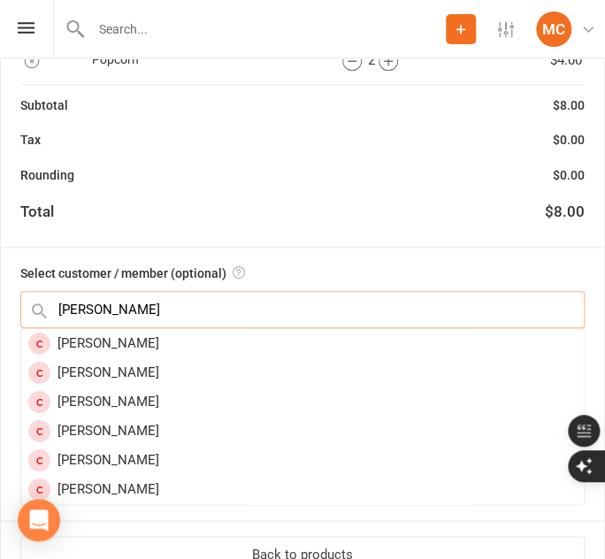
type input "Jenny Cary"
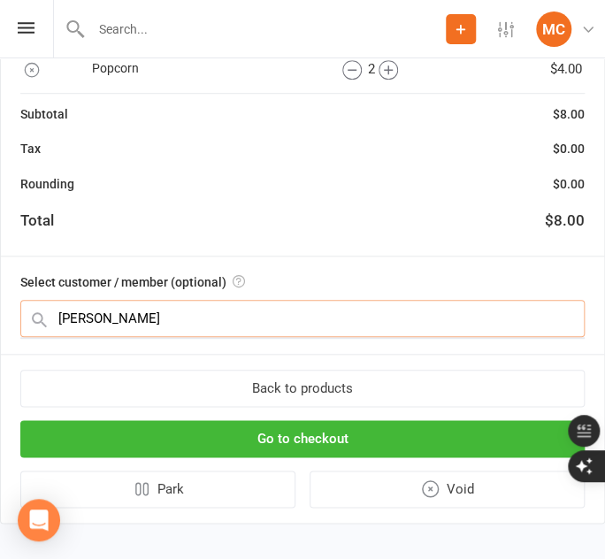
scroll to position [251, 0]
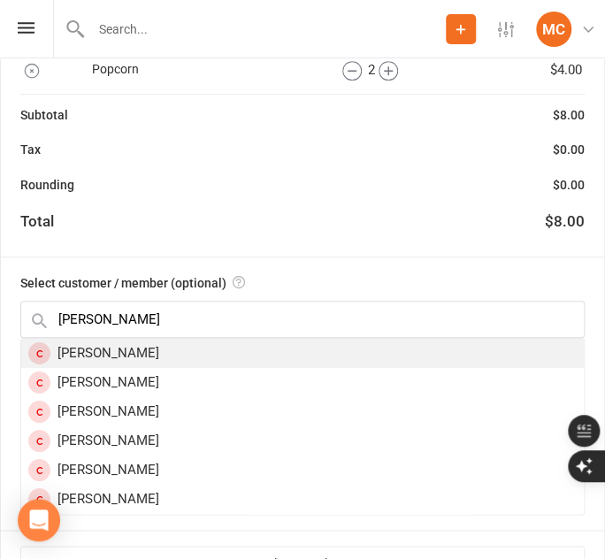
click at [80, 357] on div "Jenny Cary" at bounding box center [302, 353] width 562 height 29
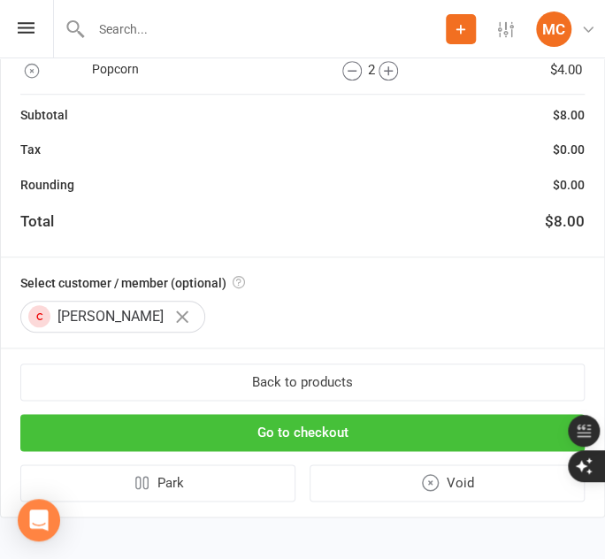
click at [284, 436] on button "Go to checkout" at bounding box center [302, 432] width 564 height 37
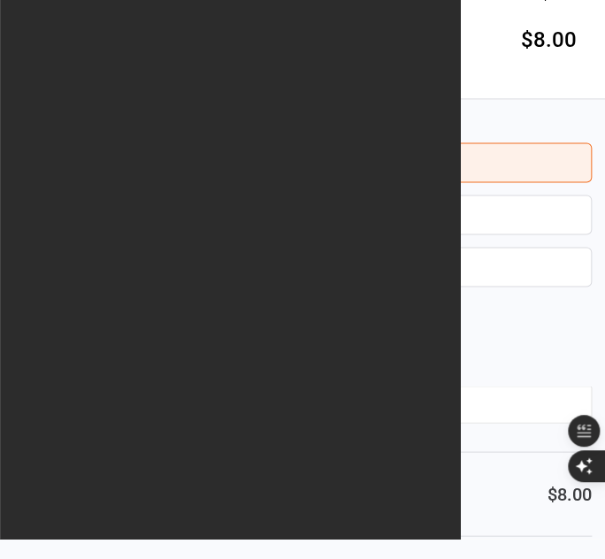
scroll to position [585, 0]
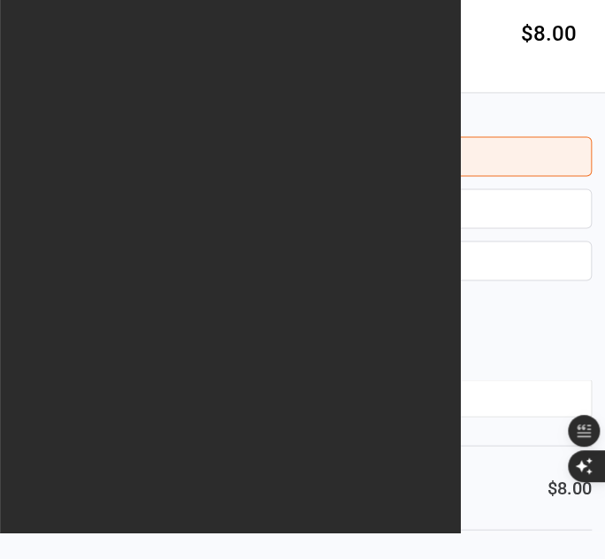
click at [252, 209] on button "To customer" at bounding box center [302, 208] width 578 height 40
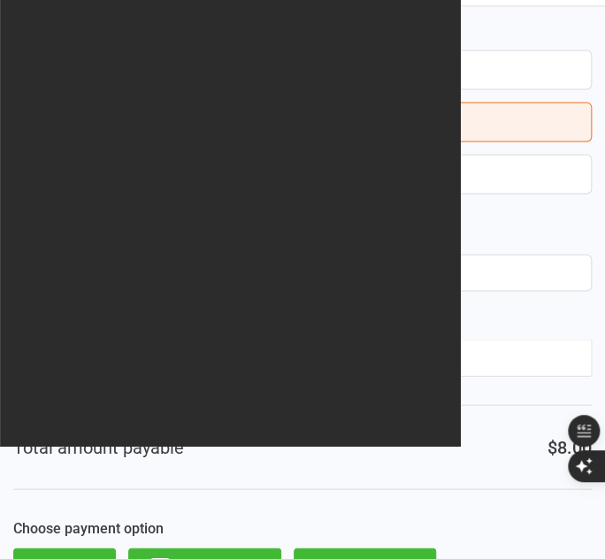
scroll to position [722, 0]
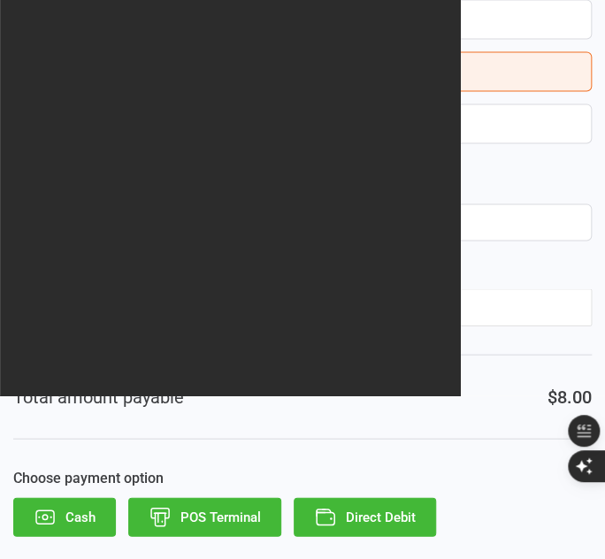
click at [68, 506] on button "Cash" at bounding box center [64, 516] width 103 height 39
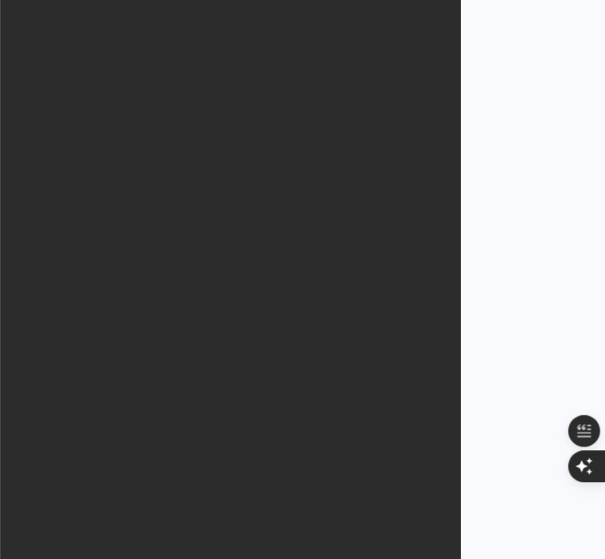
scroll to position [0, 0]
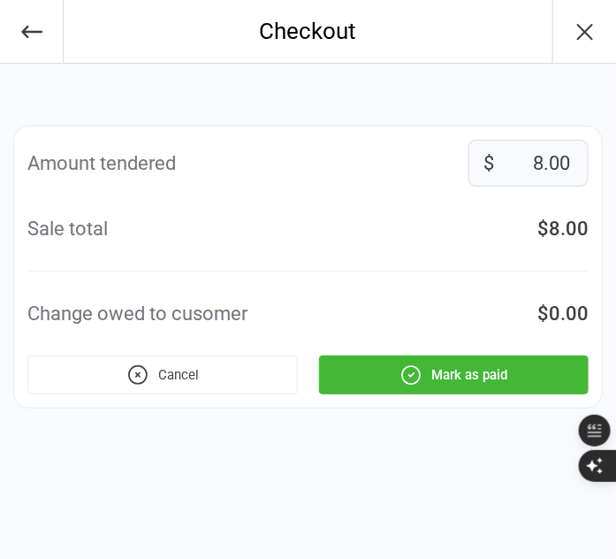
click at [538, 164] on input "8.00" at bounding box center [528, 163] width 120 height 47
type input "20.00"
click at [461, 221] on div "Sale total $8.00" at bounding box center [307, 228] width 561 height 29
click at [429, 384] on button "Mark as paid" at bounding box center [454, 374] width 270 height 39
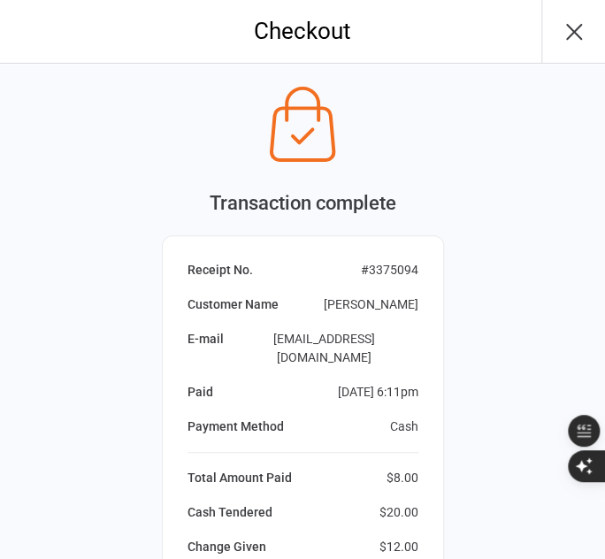
drag, startPoint x: 400, startPoint y: 412, endPoint x: 298, endPoint y: 345, distance: 121.8
click at [400, 417] on div "Cash" at bounding box center [404, 426] width 28 height 19
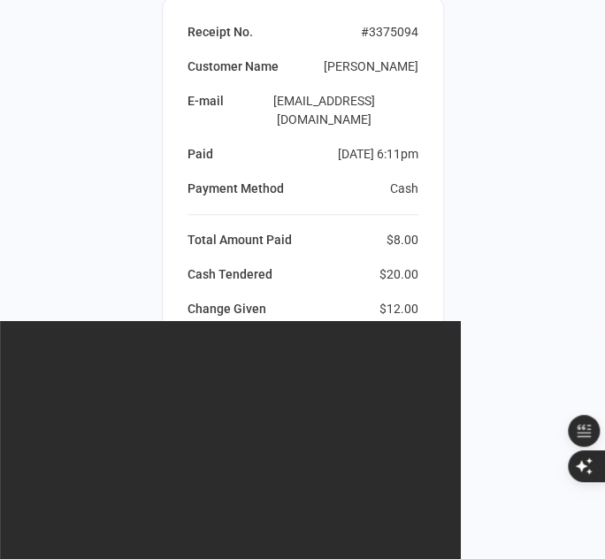
click at [289, 445] on button "Next Sale" at bounding box center [303, 457] width 282 height 39
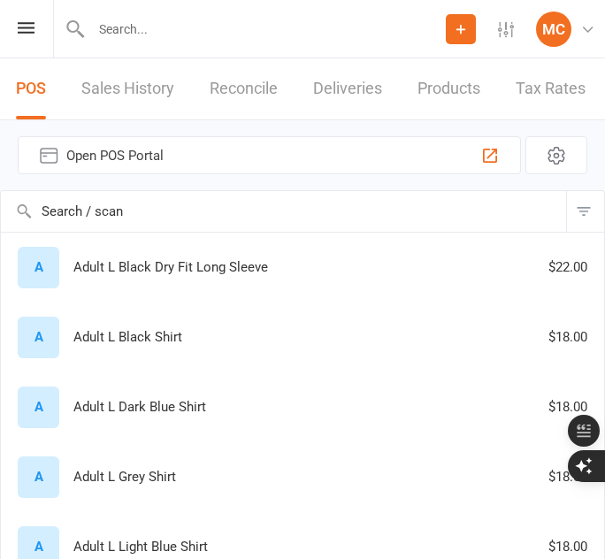
select select "25"
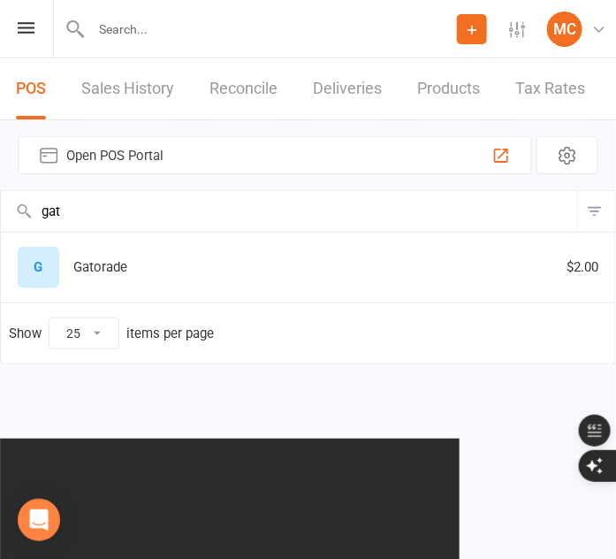
click at [127, 274] on div "G Gatorade $2.00" at bounding box center [308, 268] width 598 height 42
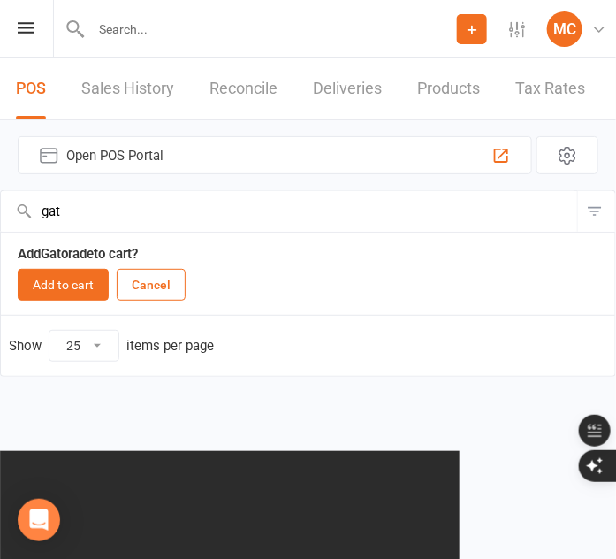
click at [57, 304] on td "Add Gatorade to cart? Add to cart Cancel" at bounding box center [308, 273] width 614 height 83
click at [57, 292] on button "Add to cart" at bounding box center [63, 285] width 91 height 32
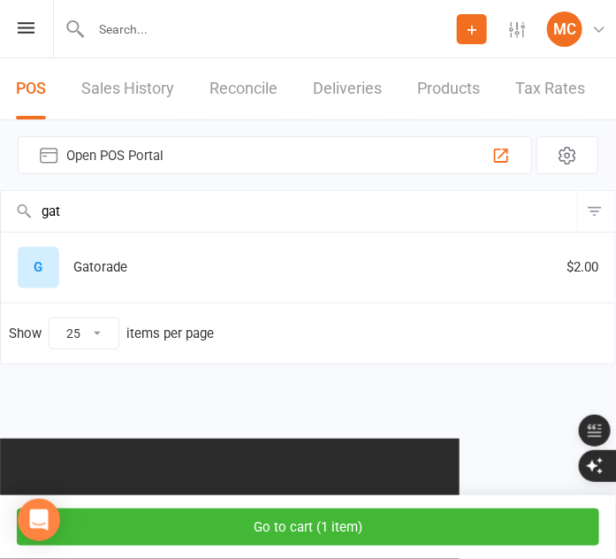
click at [65, 219] on input "gat" at bounding box center [289, 211] width 576 height 41
type input "g"
type input "pop"
click at [57, 264] on div "P" at bounding box center [39, 268] width 42 height 42
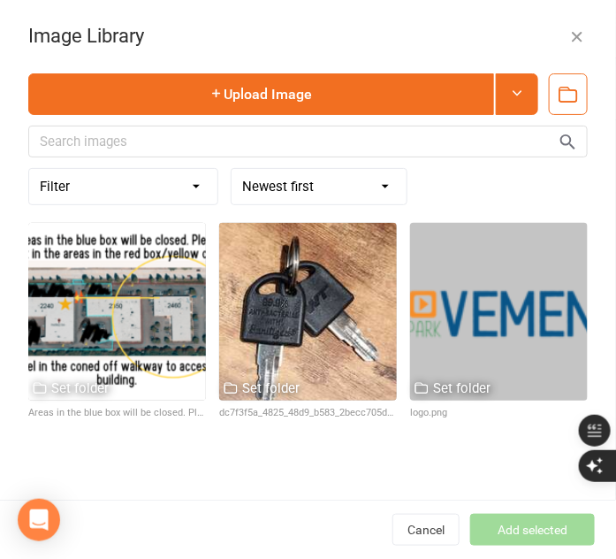
click at [568, 32] on icon "button" at bounding box center [577, 36] width 18 height 18
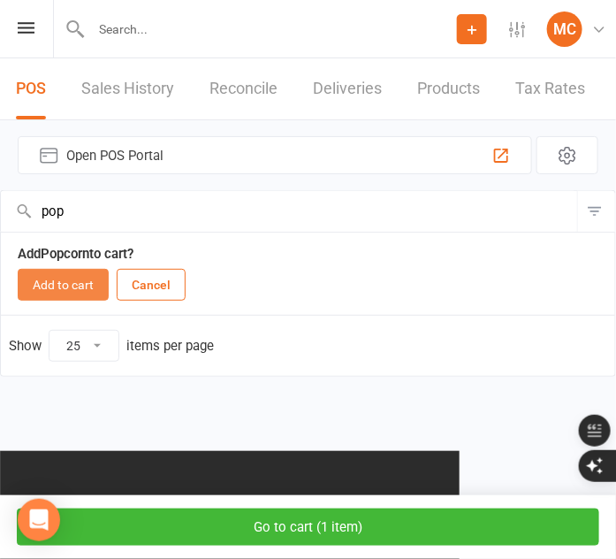
click at [62, 278] on button "Add to cart" at bounding box center [63, 285] width 91 height 32
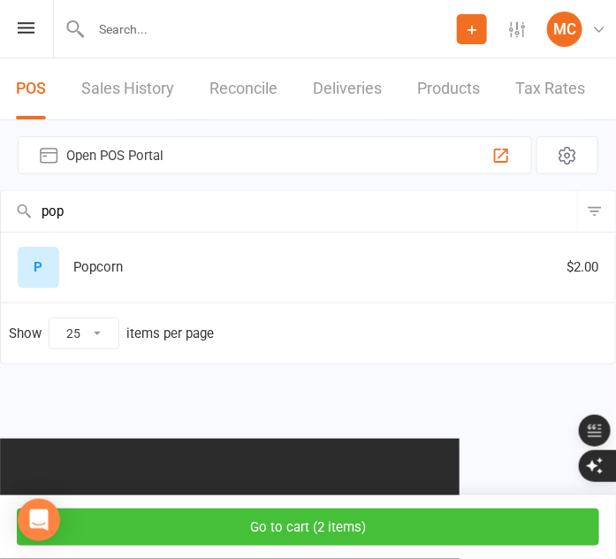
click at [382, 523] on button "Go to cart ( 2 items )" at bounding box center [308, 526] width 583 height 37
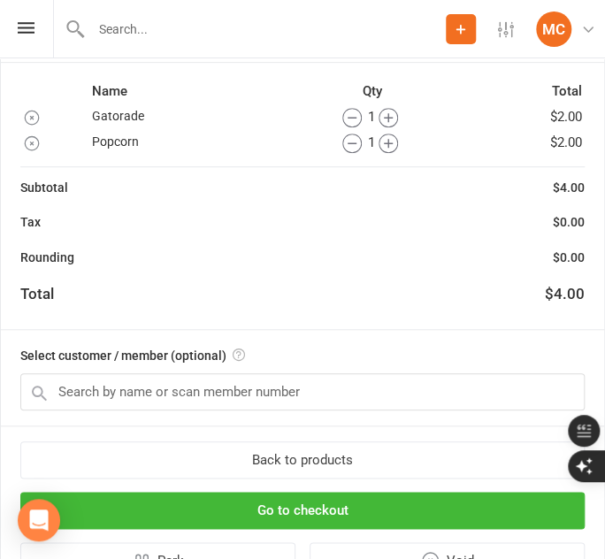
scroll to position [179, 0]
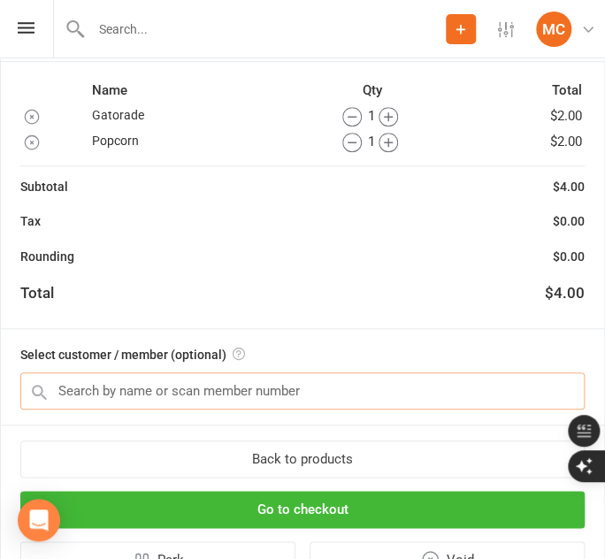
click at [330, 384] on input "text" at bounding box center [302, 390] width 564 height 37
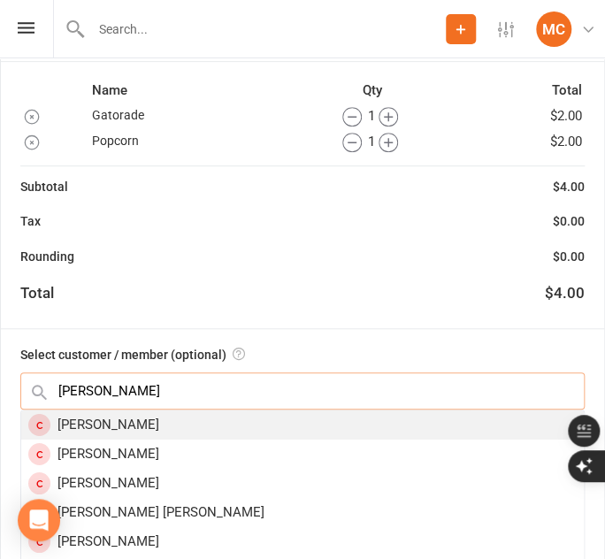
type input "Everton Dickinson"
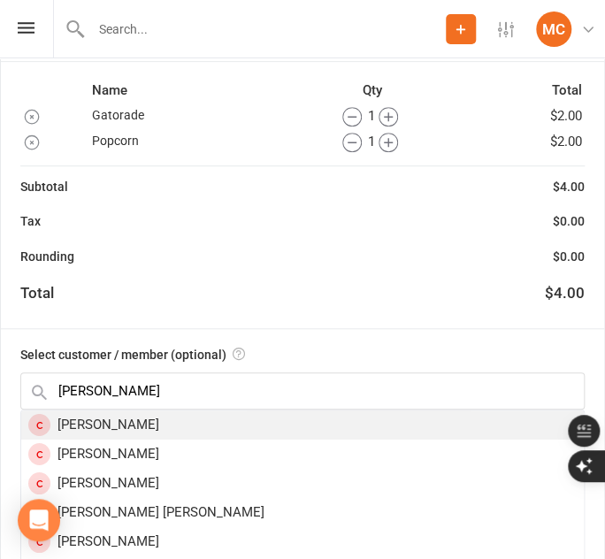
click at [316, 416] on div "Everton Dickinson" at bounding box center [302, 424] width 562 height 29
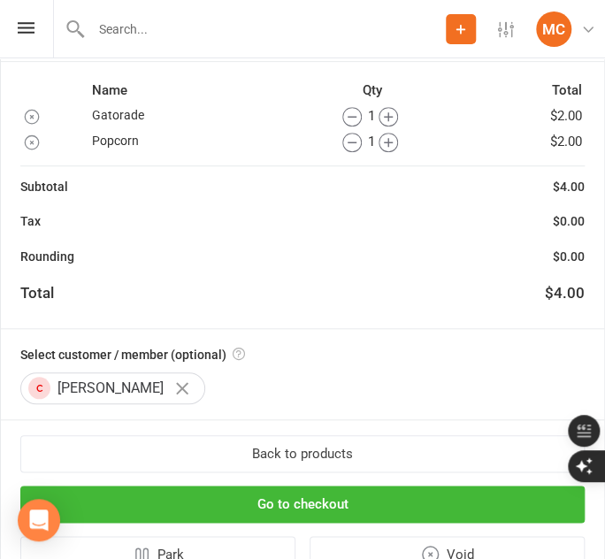
scroll to position [256, 0]
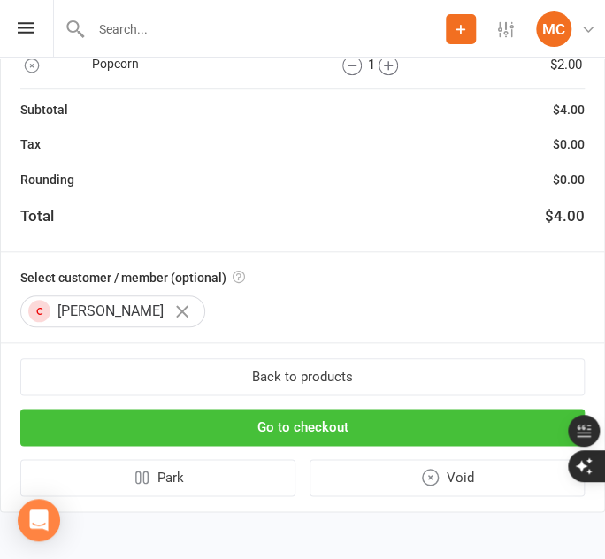
click at [252, 426] on button "Go to checkout" at bounding box center [302, 426] width 564 height 37
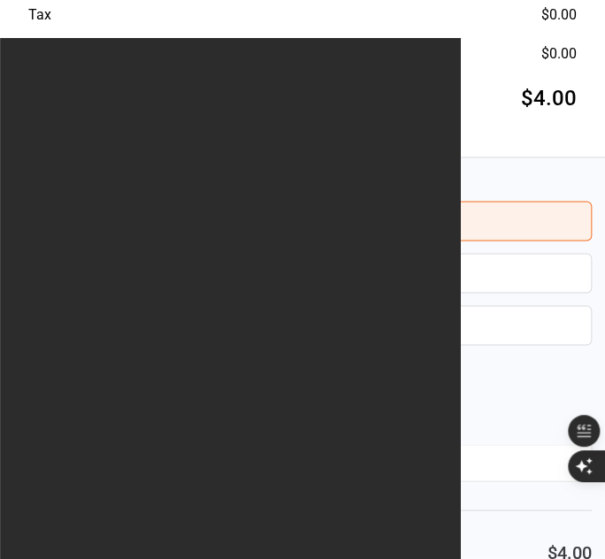
scroll to position [533, 0]
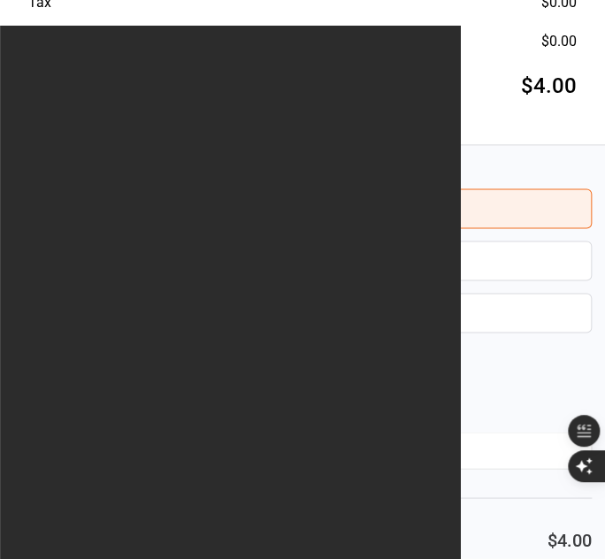
click at [231, 257] on button "To customer" at bounding box center [302, 260] width 578 height 40
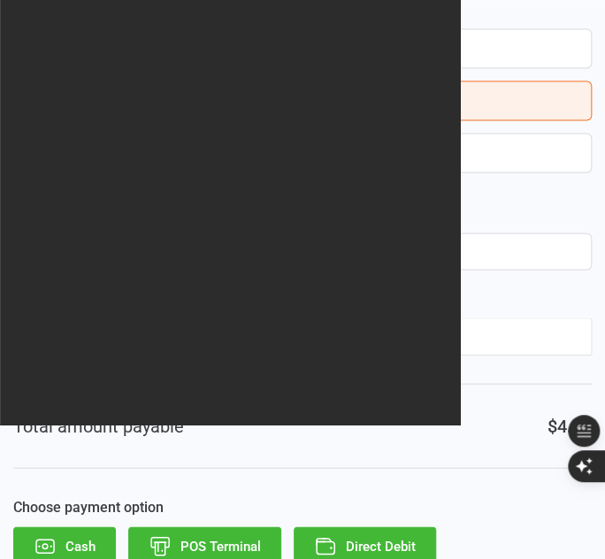
scroll to position [722, 0]
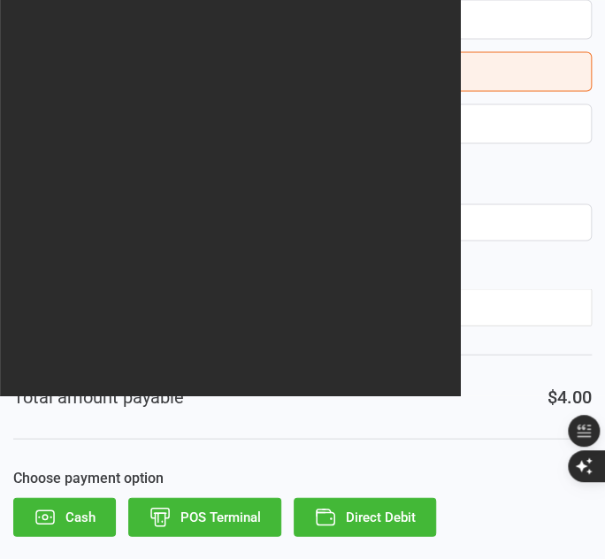
click at [82, 505] on button "Cash" at bounding box center [64, 516] width 103 height 39
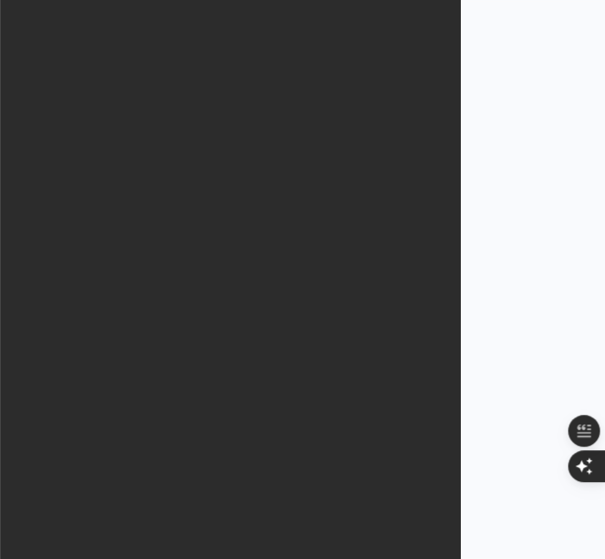
scroll to position [0, 0]
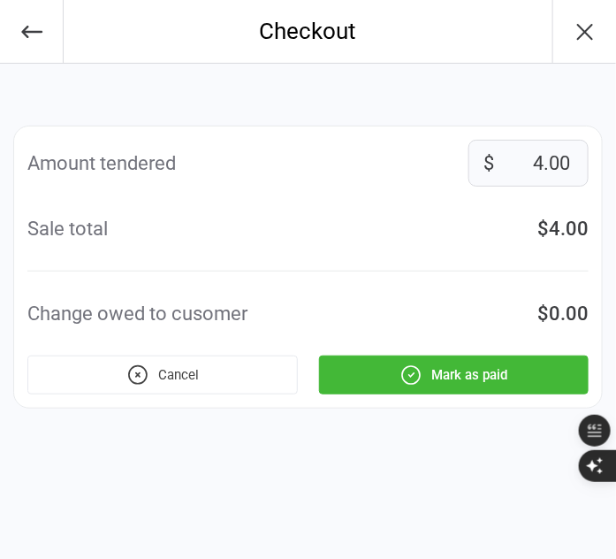
click at [490, 369] on button "Mark as paid" at bounding box center [454, 374] width 270 height 39
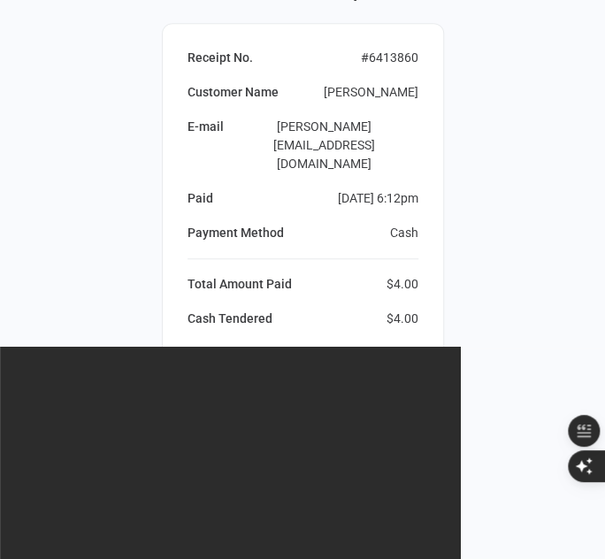
scroll to position [238, 0]
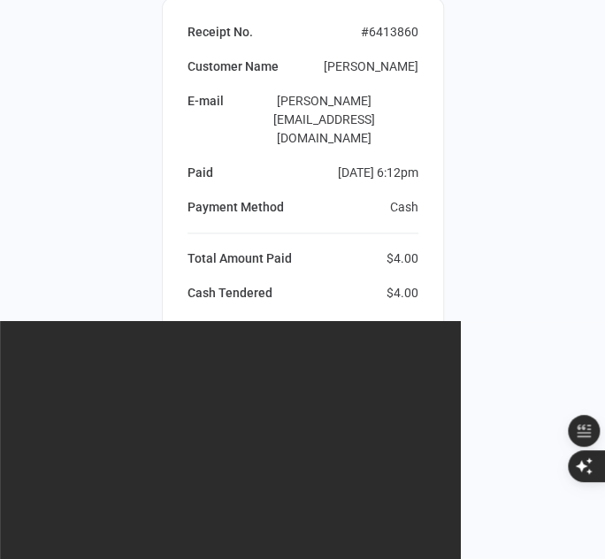
click at [324, 457] on button "Next Sale" at bounding box center [303, 476] width 282 height 39
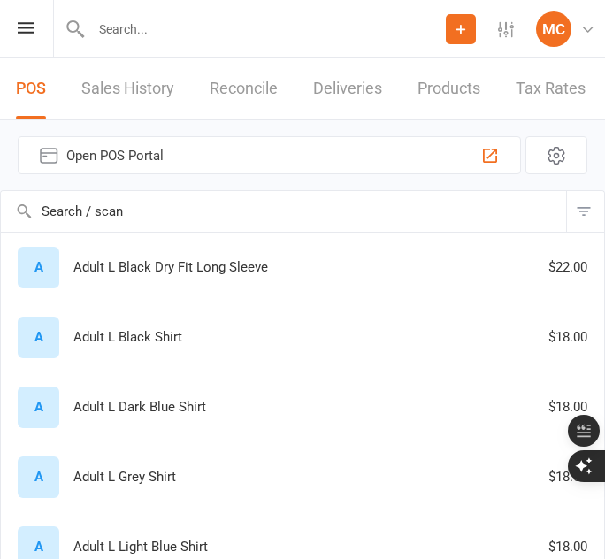
select select "25"
click at [156, 194] on input "text" at bounding box center [283, 211] width 565 height 41
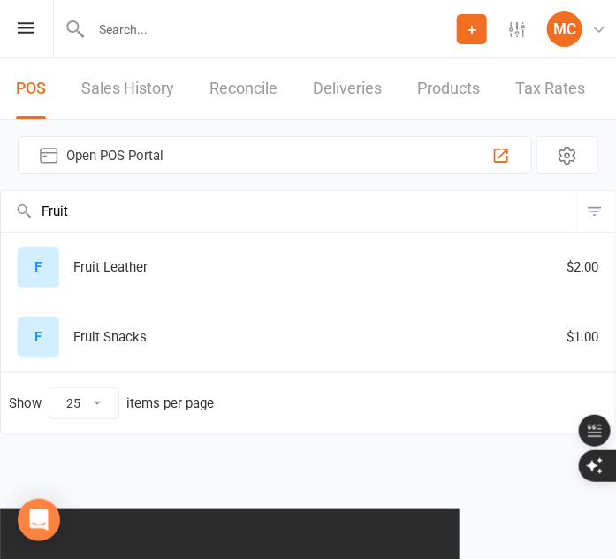
type input "Fruit"
click at [127, 339] on div "F Fruit Snacks $1.00" at bounding box center [308, 337] width 598 height 42
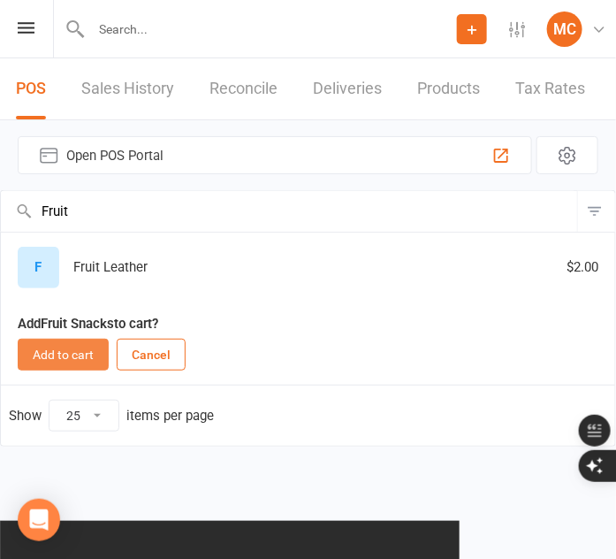
click at [65, 355] on button "Add to cart" at bounding box center [63, 355] width 91 height 32
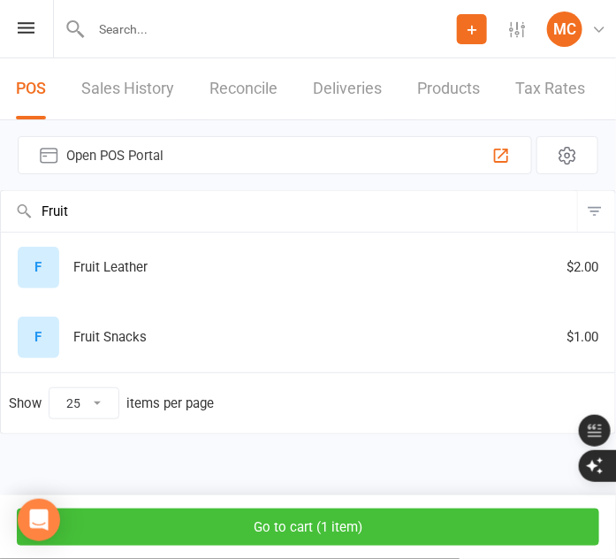
click at [312, 537] on button "Go to cart ( 1 item )" at bounding box center [308, 526] width 583 height 37
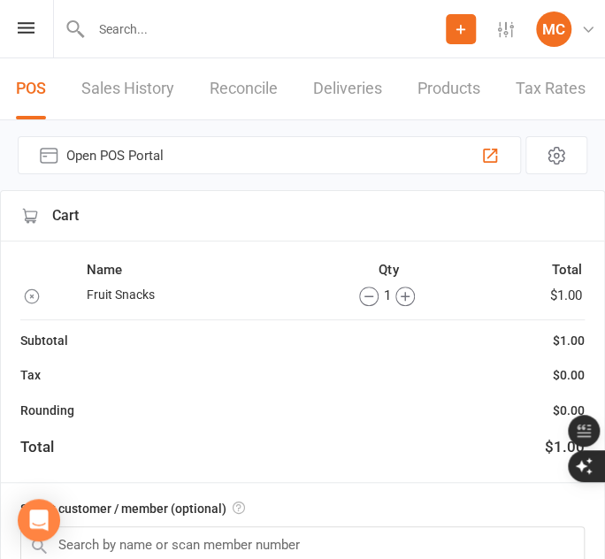
click at [401, 293] on icon "button" at bounding box center [404, 296] width 9 height 9
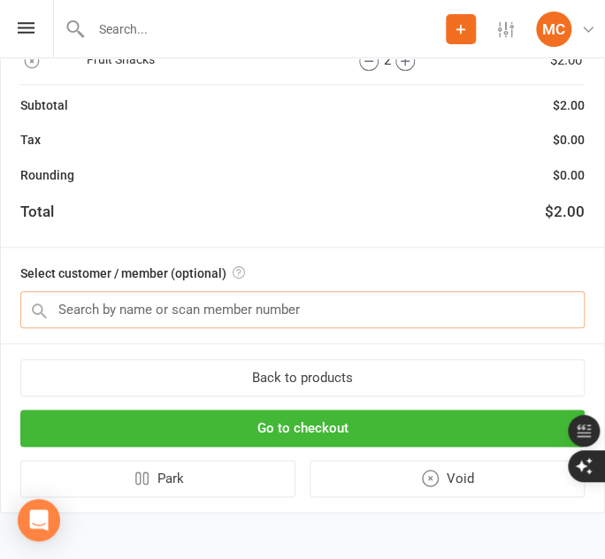
click at [239, 308] on input "text" at bounding box center [302, 309] width 564 height 37
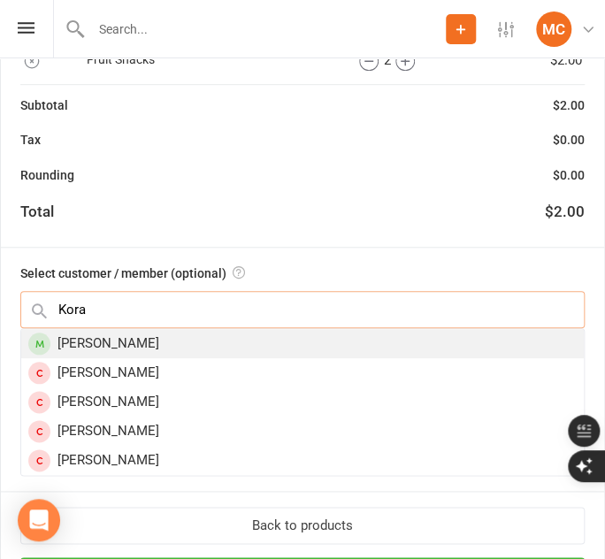
type input "Kora"
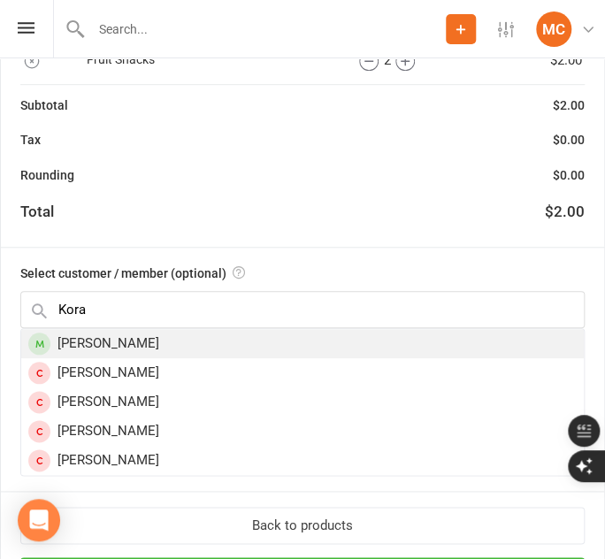
click at [233, 342] on div "[PERSON_NAME]" at bounding box center [302, 343] width 562 height 29
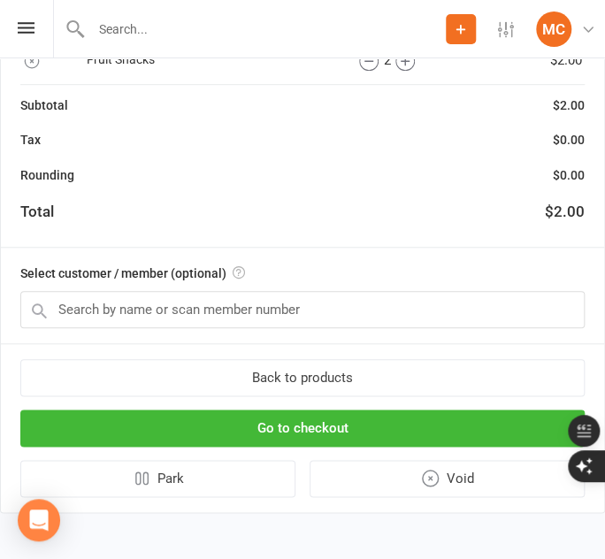
scroll to position [231, 0]
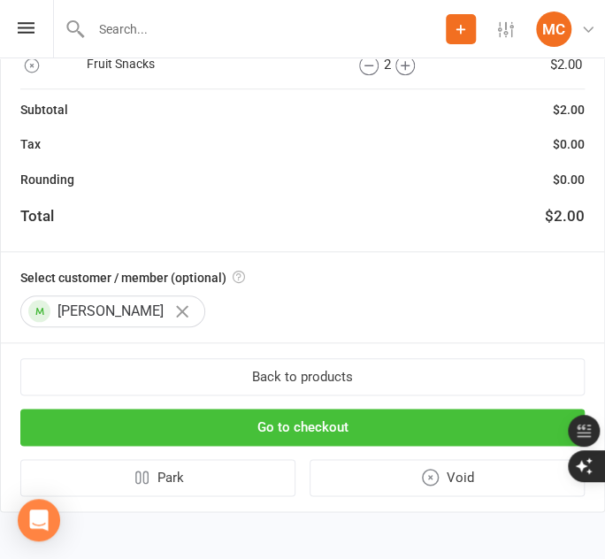
click at [314, 430] on button "Go to checkout" at bounding box center [302, 426] width 564 height 37
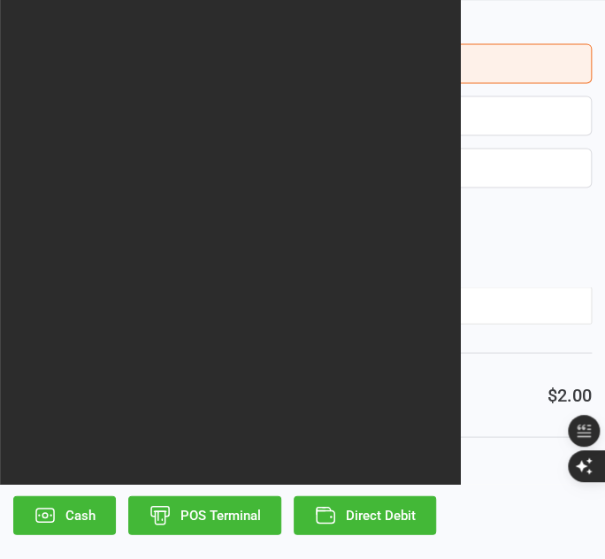
click at [254, 109] on button "To customer" at bounding box center [302, 115] width 578 height 40
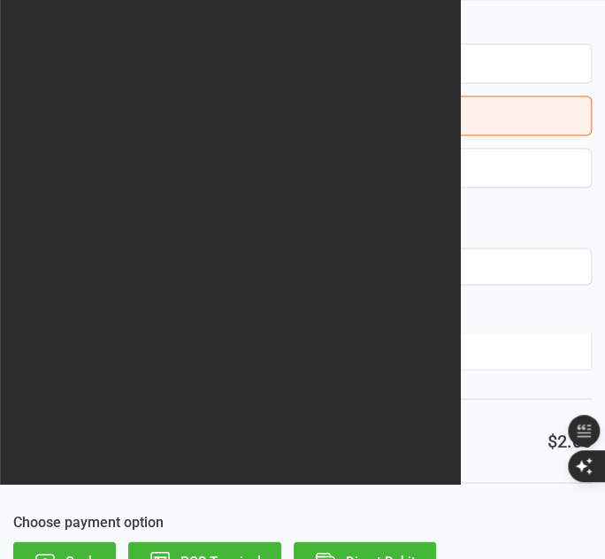
drag, startPoint x: 391, startPoint y: 547, endPoint x: 377, endPoint y: 425, distance: 122.7
click at [377, 425] on div "Send email receipt Do not send To customer To me Deliver to taliashide@gmail.co…" at bounding box center [302, 305] width 605 height 611
click at [386, 553] on button "Direct Debit" at bounding box center [364, 560] width 142 height 39
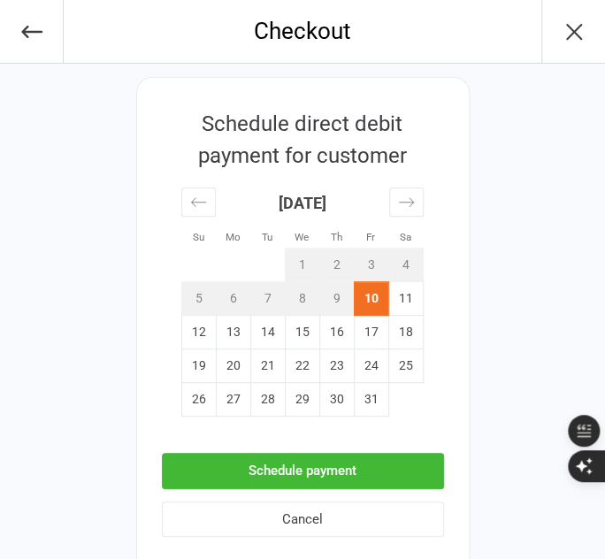
click at [276, 475] on button "Schedule payment" at bounding box center [303, 471] width 282 height 36
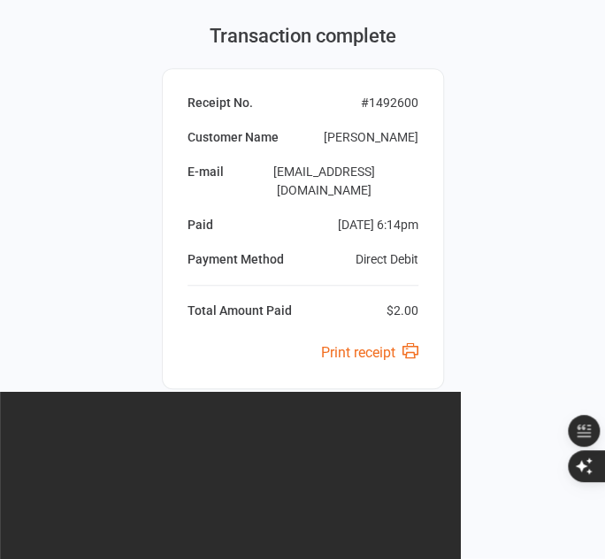
scroll to position [167, 0]
click at [318, 446] on button "Next Sale" at bounding box center [303, 459] width 282 height 39
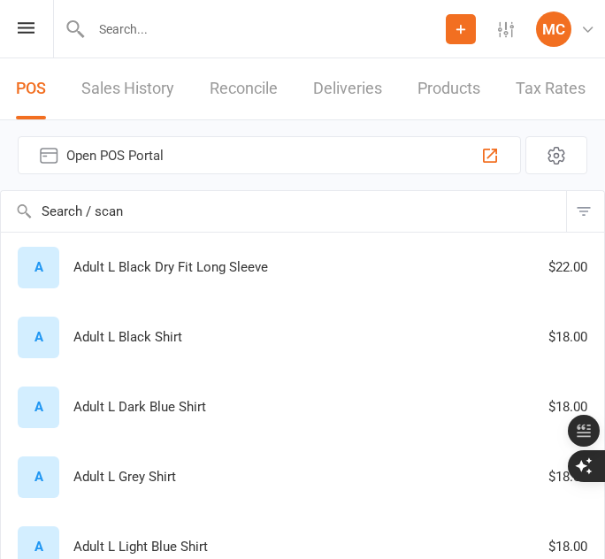
select select "25"
click at [108, 89] on link "Sales History" at bounding box center [127, 88] width 93 height 61
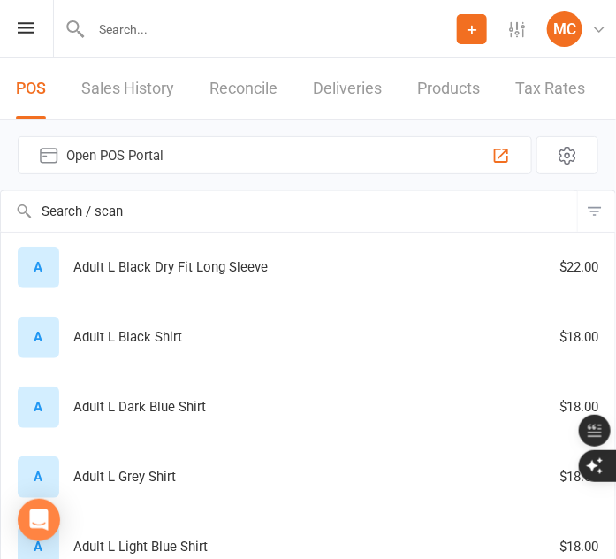
select select "25"
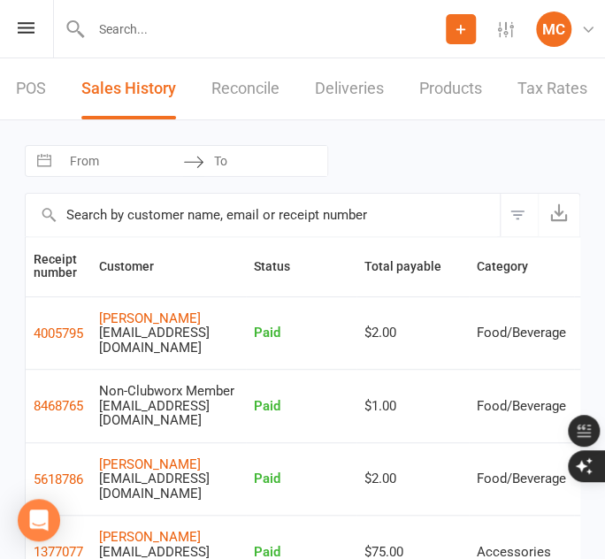
click at [57, 173] on button "Interact with the calendar and add the check-in date for your trip." at bounding box center [44, 161] width 32 height 30
select select "8"
select select "2025"
select select "9"
select select "2025"
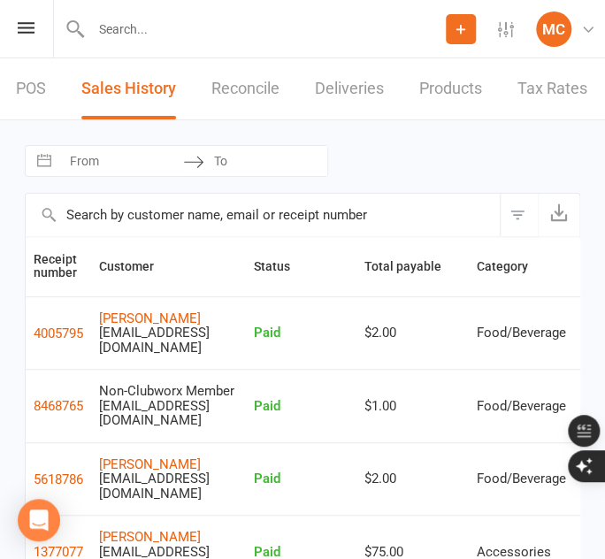
select select "10"
select select "2025"
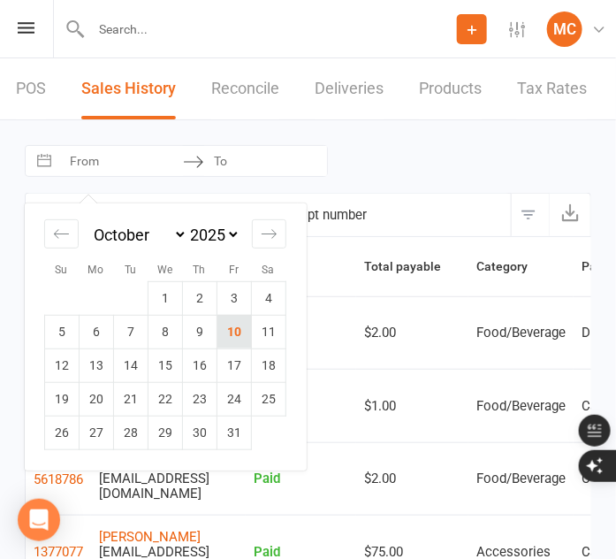
click at [229, 320] on td "10" at bounding box center [234, 332] width 34 height 34
type input "[DATE]"
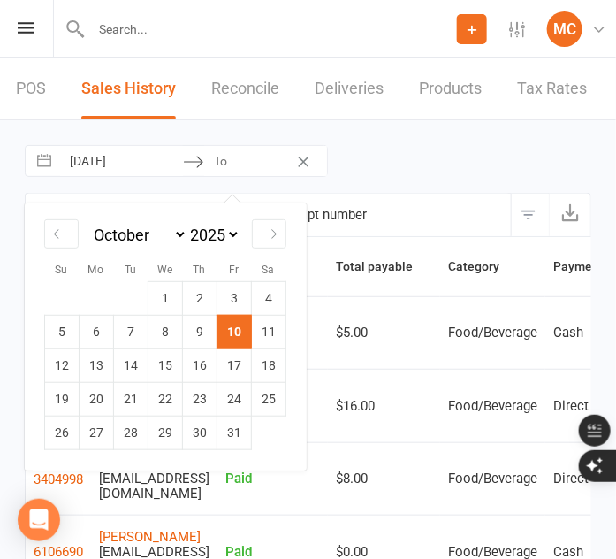
click at [231, 162] on input "To" at bounding box center [265, 161] width 123 height 30
click at [232, 328] on td "10" at bounding box center [234, 332] width 34 height 34
type input "[DATE]"
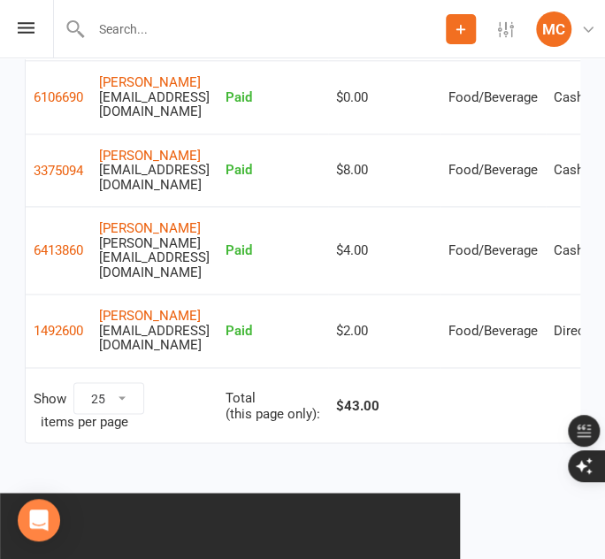
scroll to position [469, 0]
